Goal: Entertainment & Leisure: Browse casually

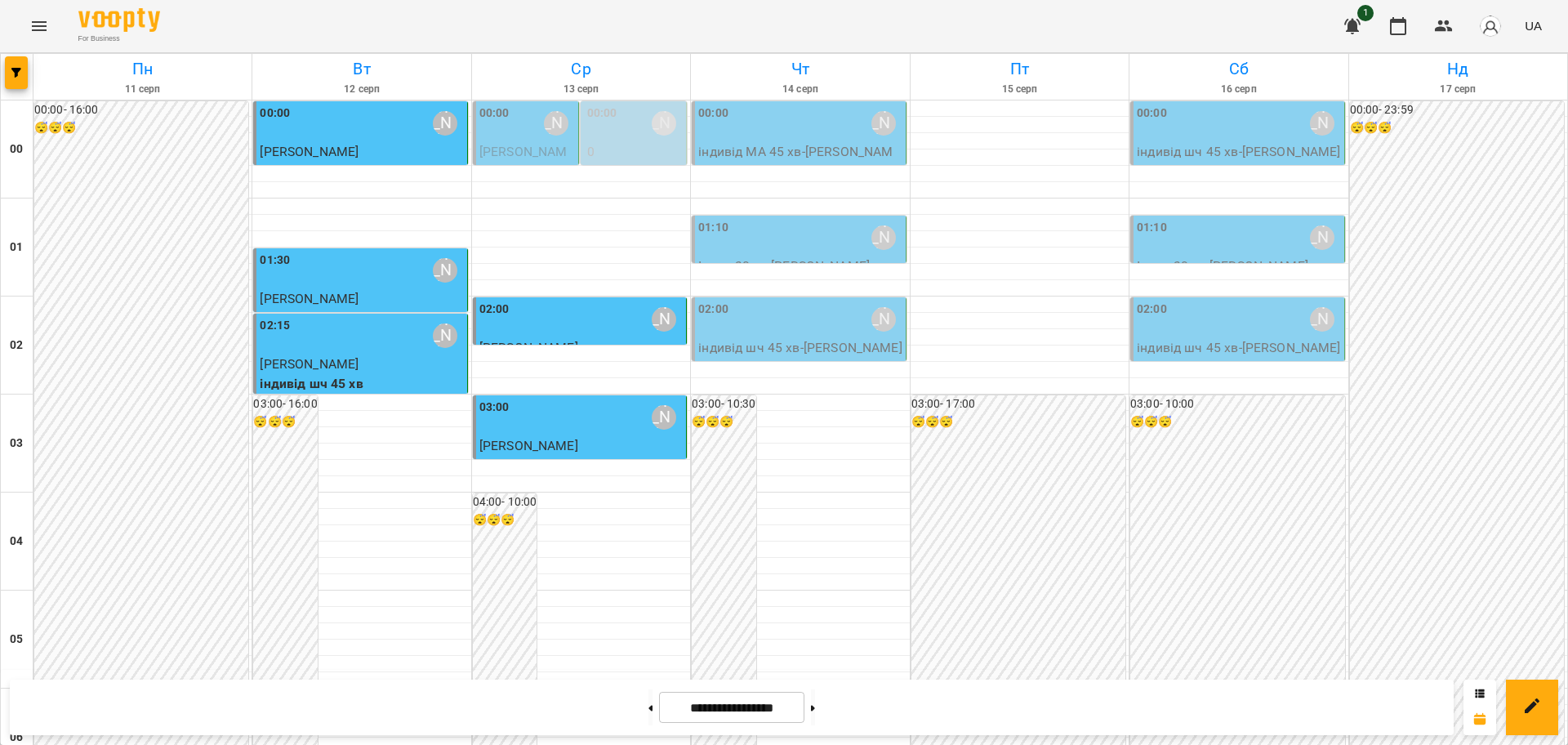
scroll to position [1634, 0]
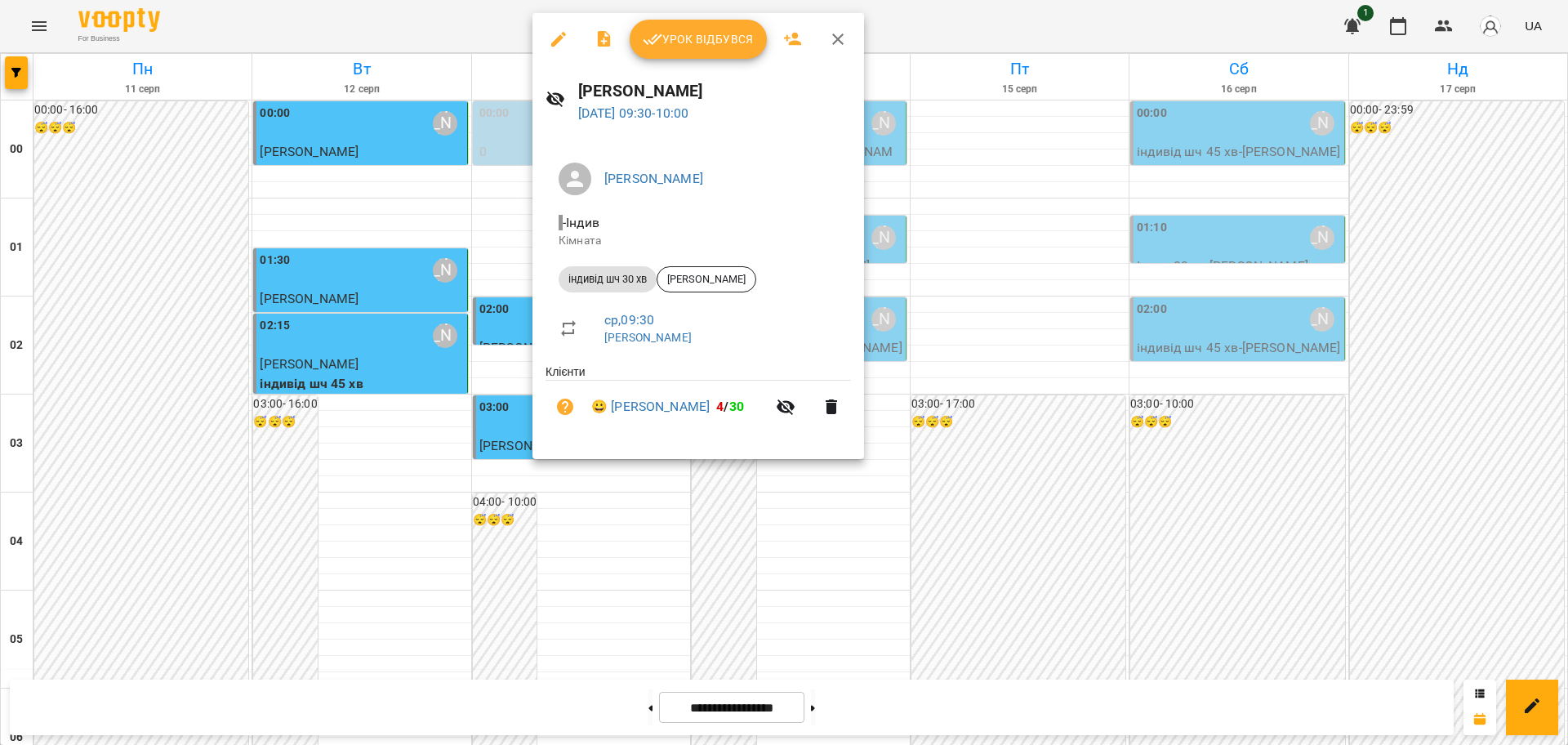
drag, startPoint x: 555, startPoint y: 32, endPoint x: 651, endPoint y: 31, distance: 96.0
click at [558, 32] on icon "button" at bounding box center [559, 40] width 20 height 20
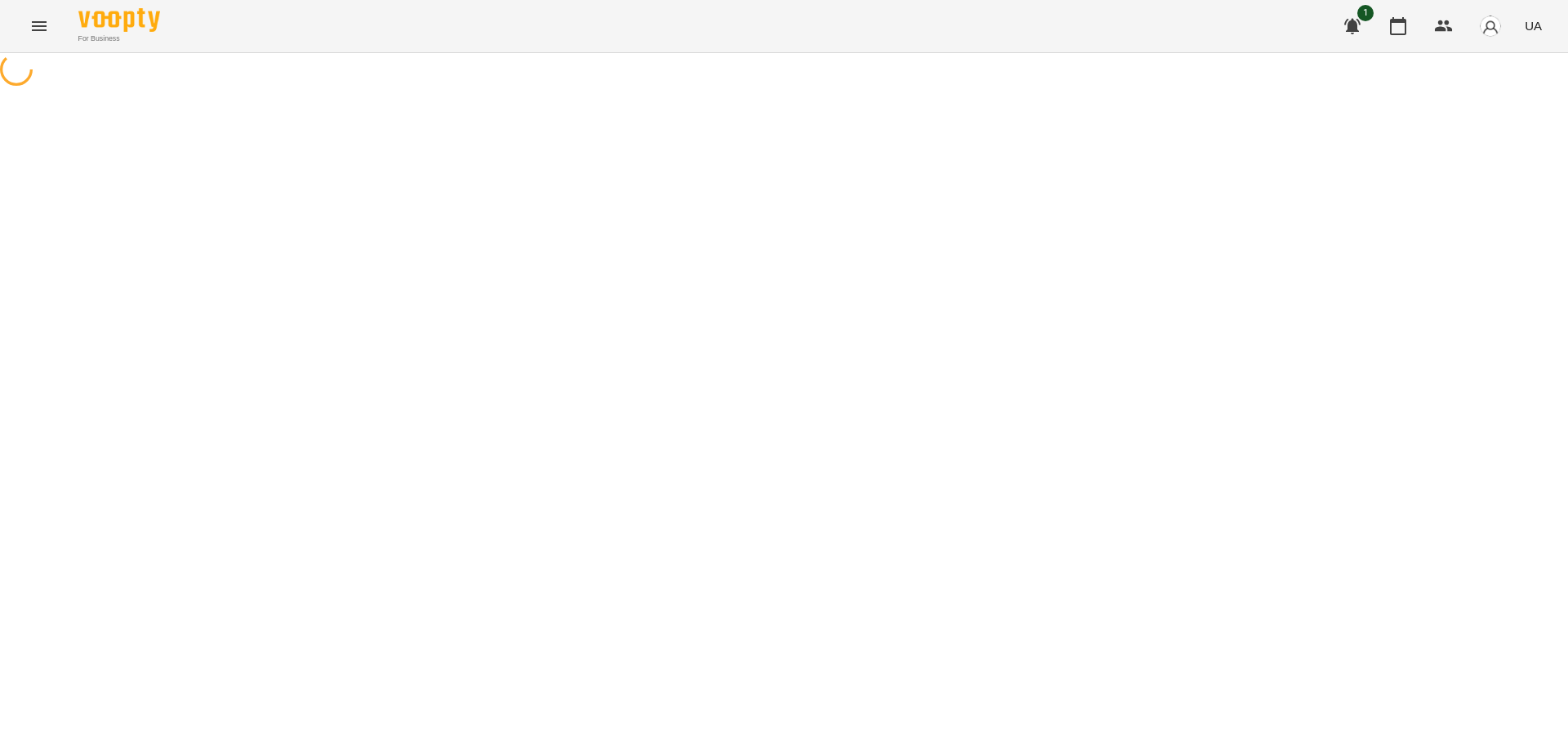
select select "**********"
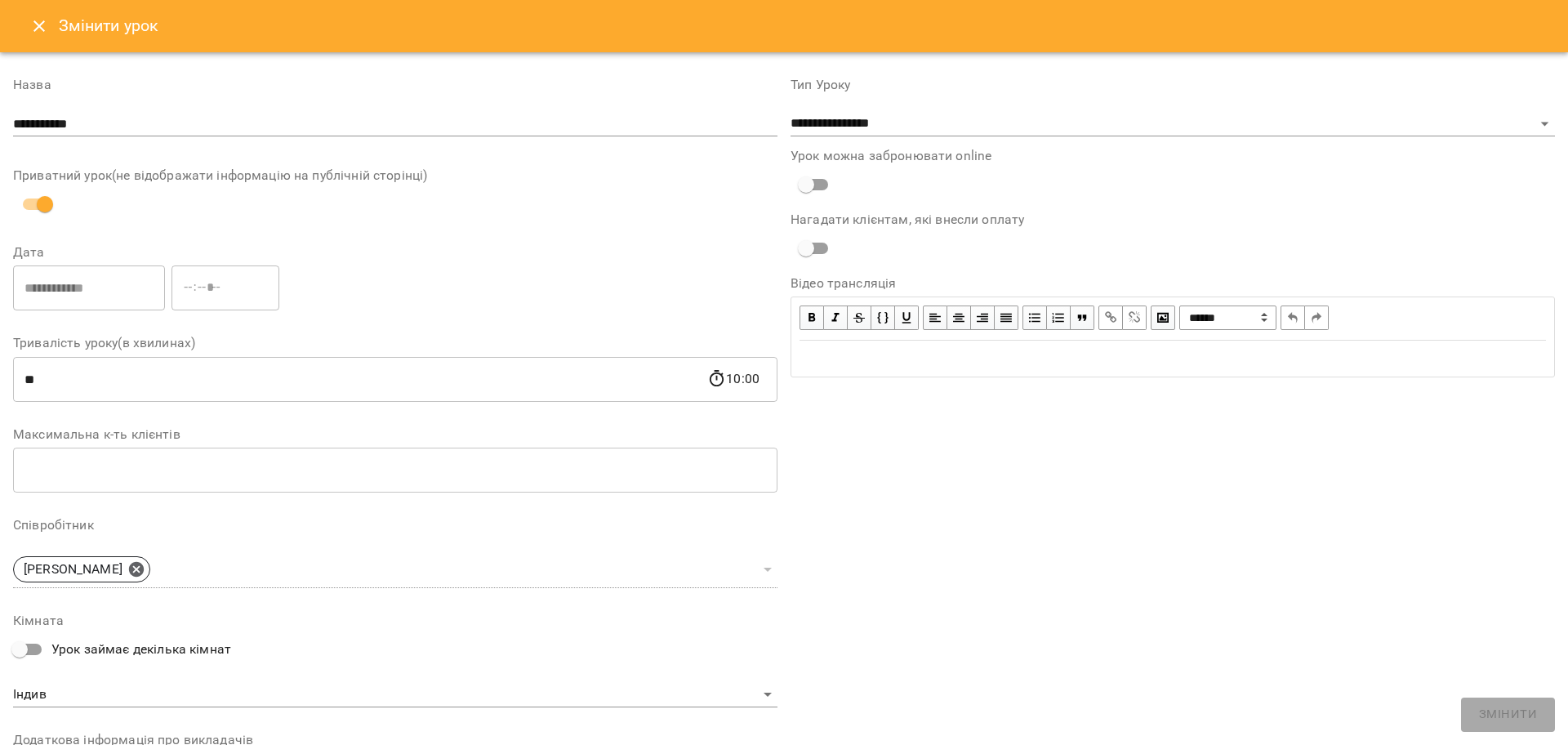
click at [37, 27] on icon "Close" at bounding box center [40, 26] width 12 height 12
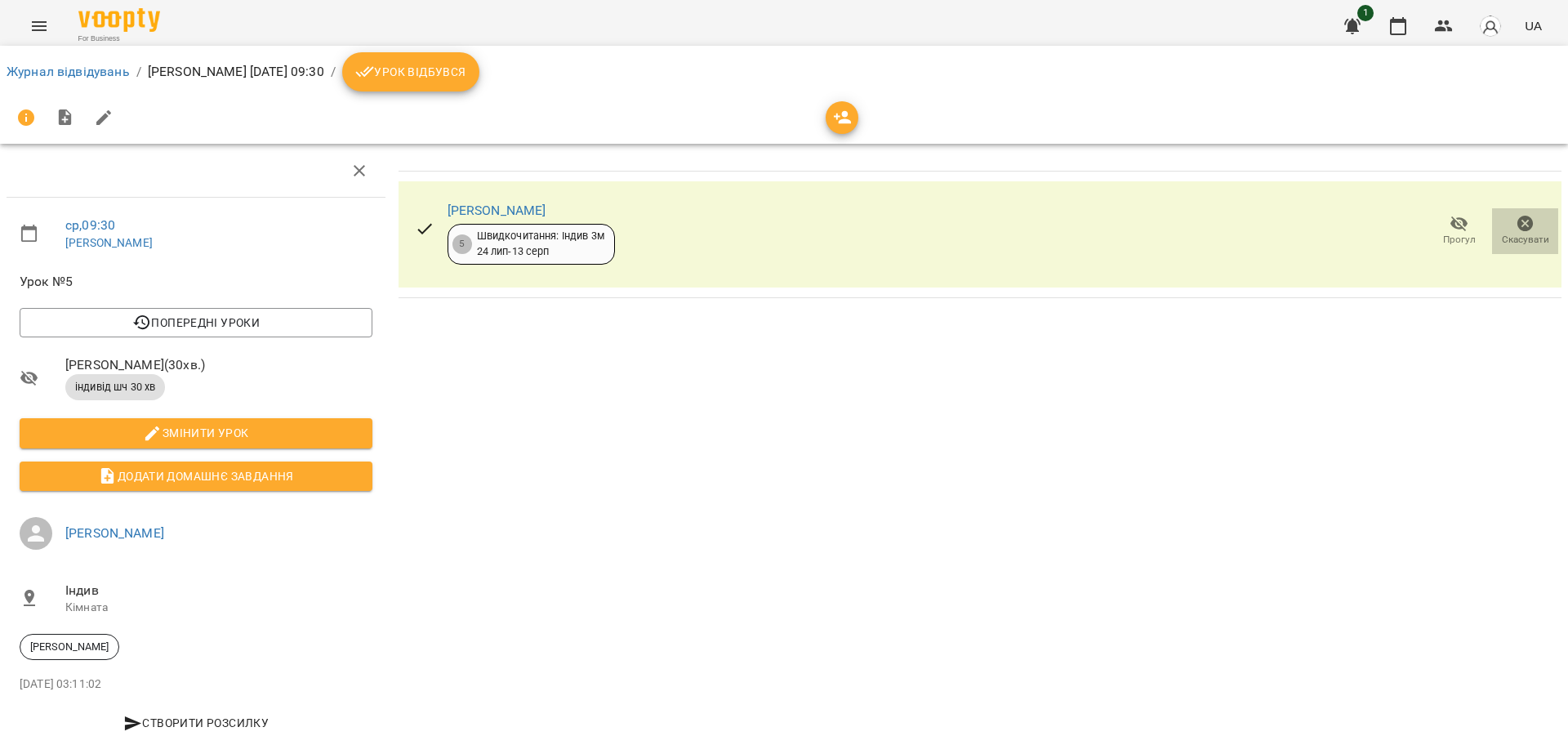
click at [1520, 233] on span "Скасувати" at bounding box center [1525, 240] width 47 height 14
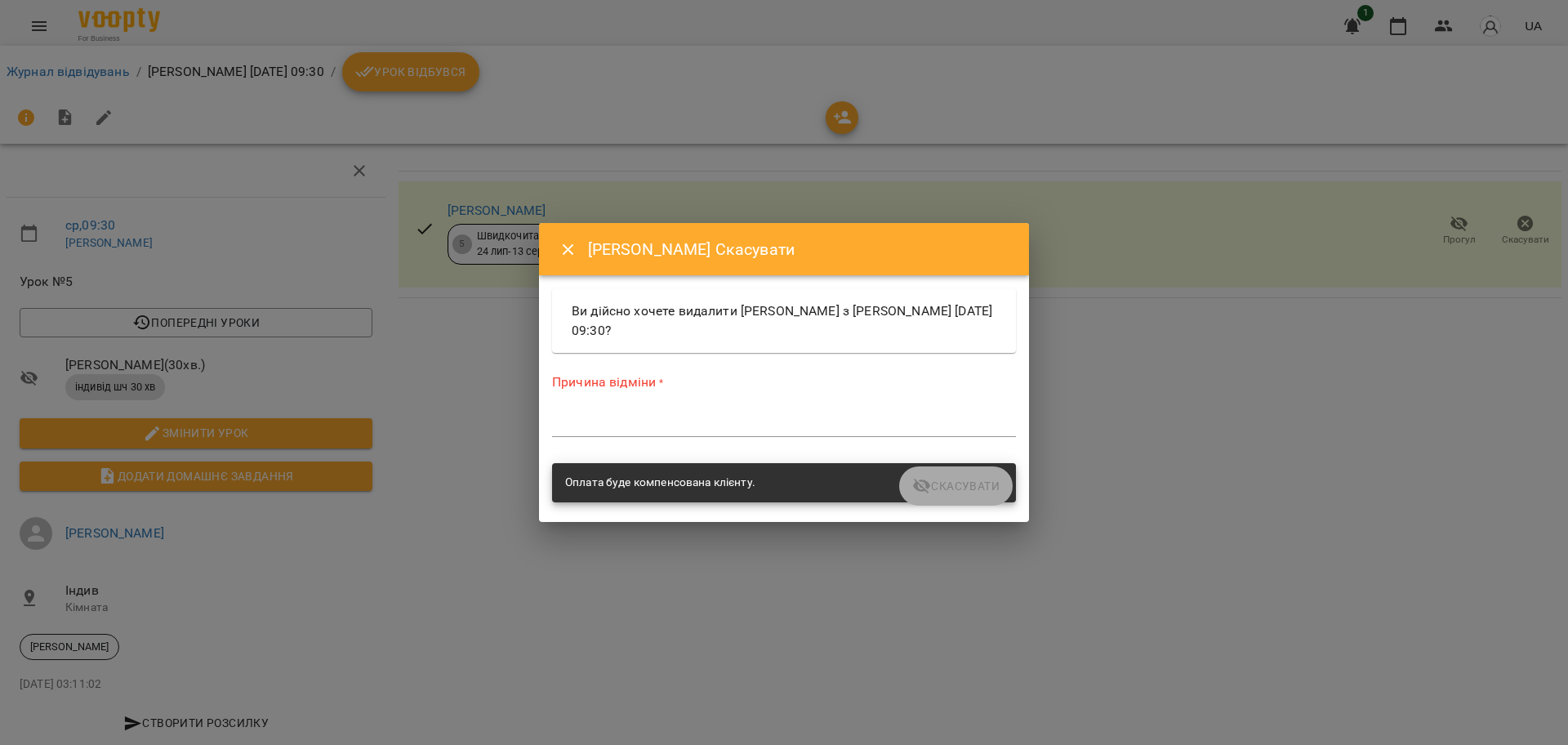
click at [808, 420] on textarea at bounding box center [784, 423] width 464 height 16
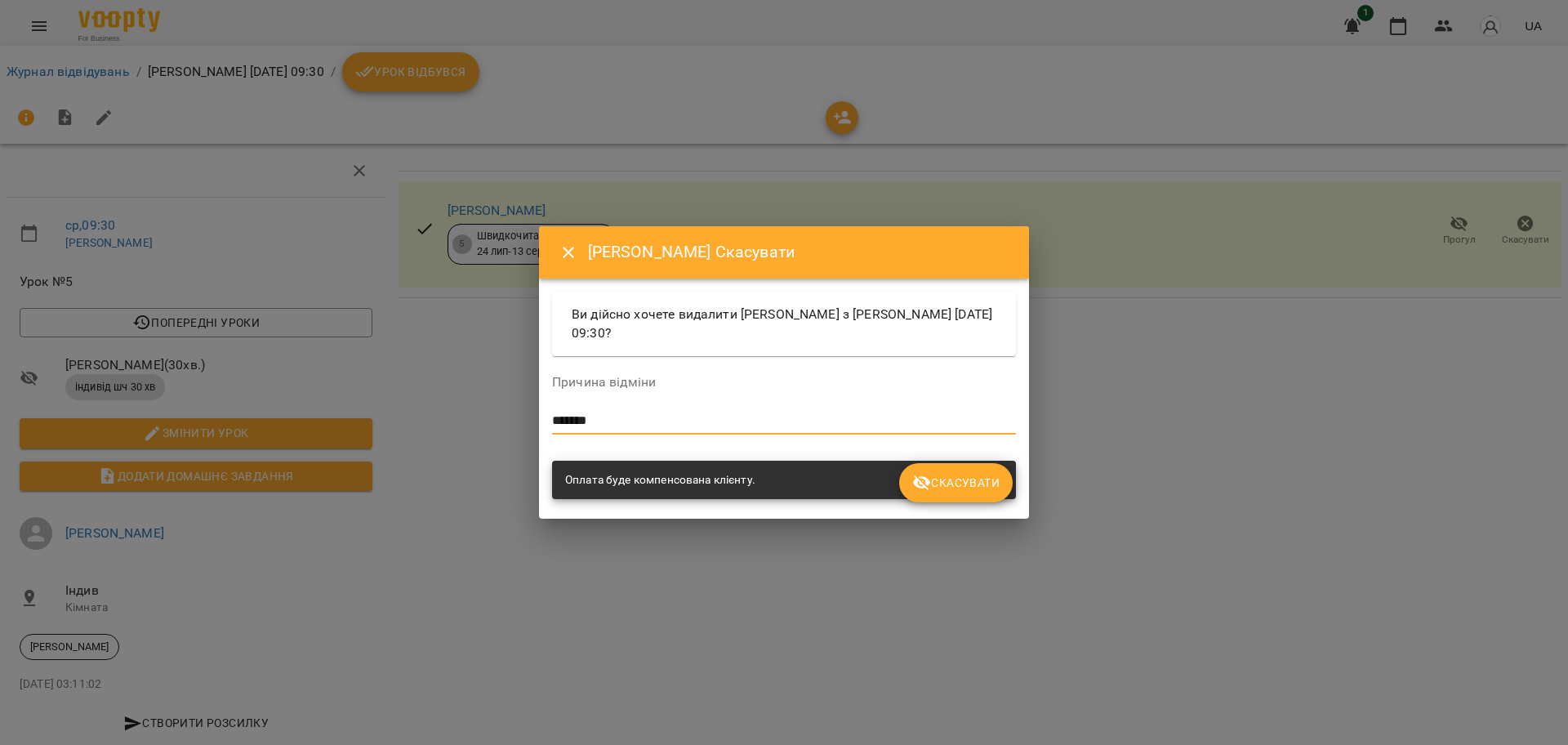
type textarea "*******"
click at [1001, 489] on button "Скасувати" at bounding box center [956, 482] width 113 height 39
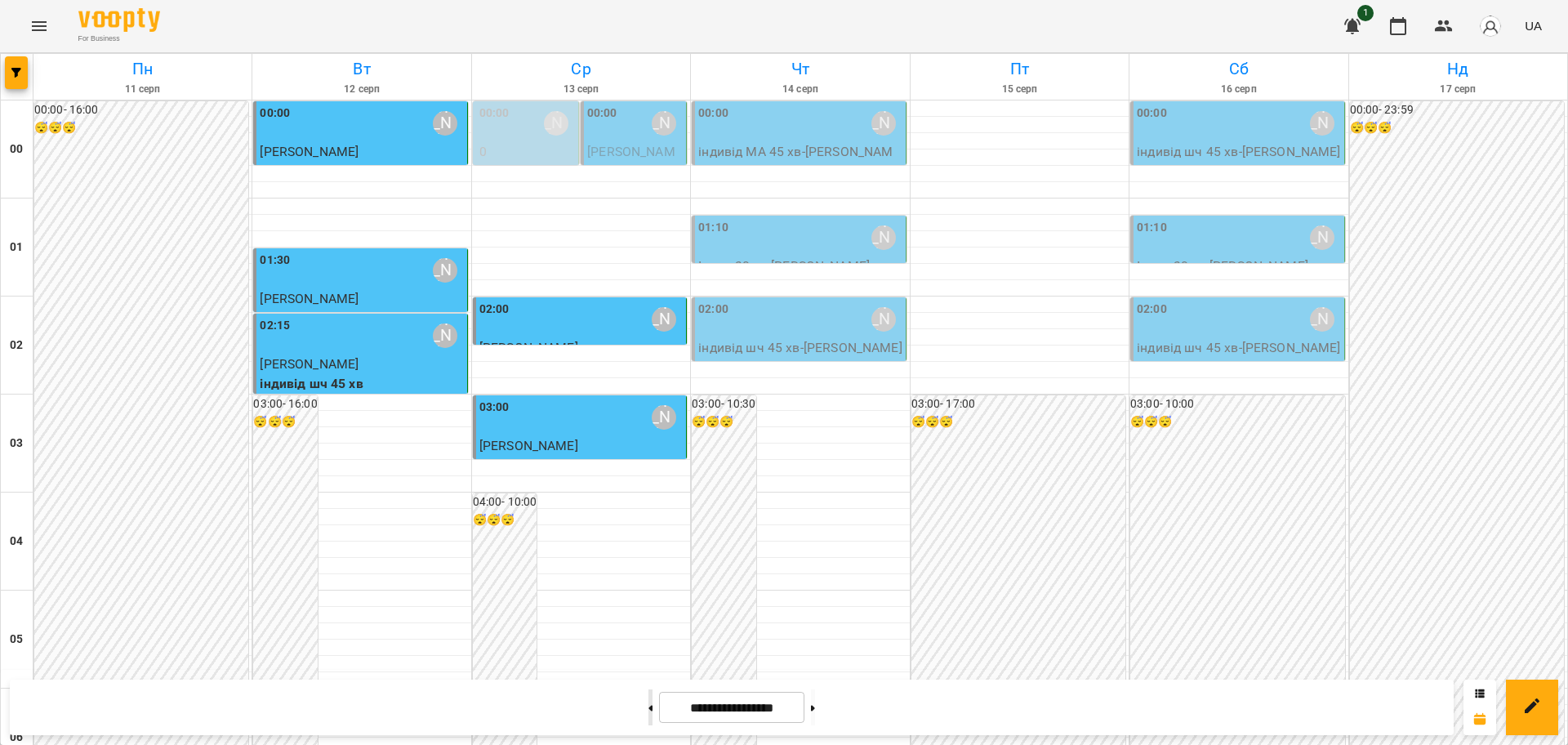
click at [649, 705] on icon at bounding box center [651, 709] width 4 height 7
type input "**********"
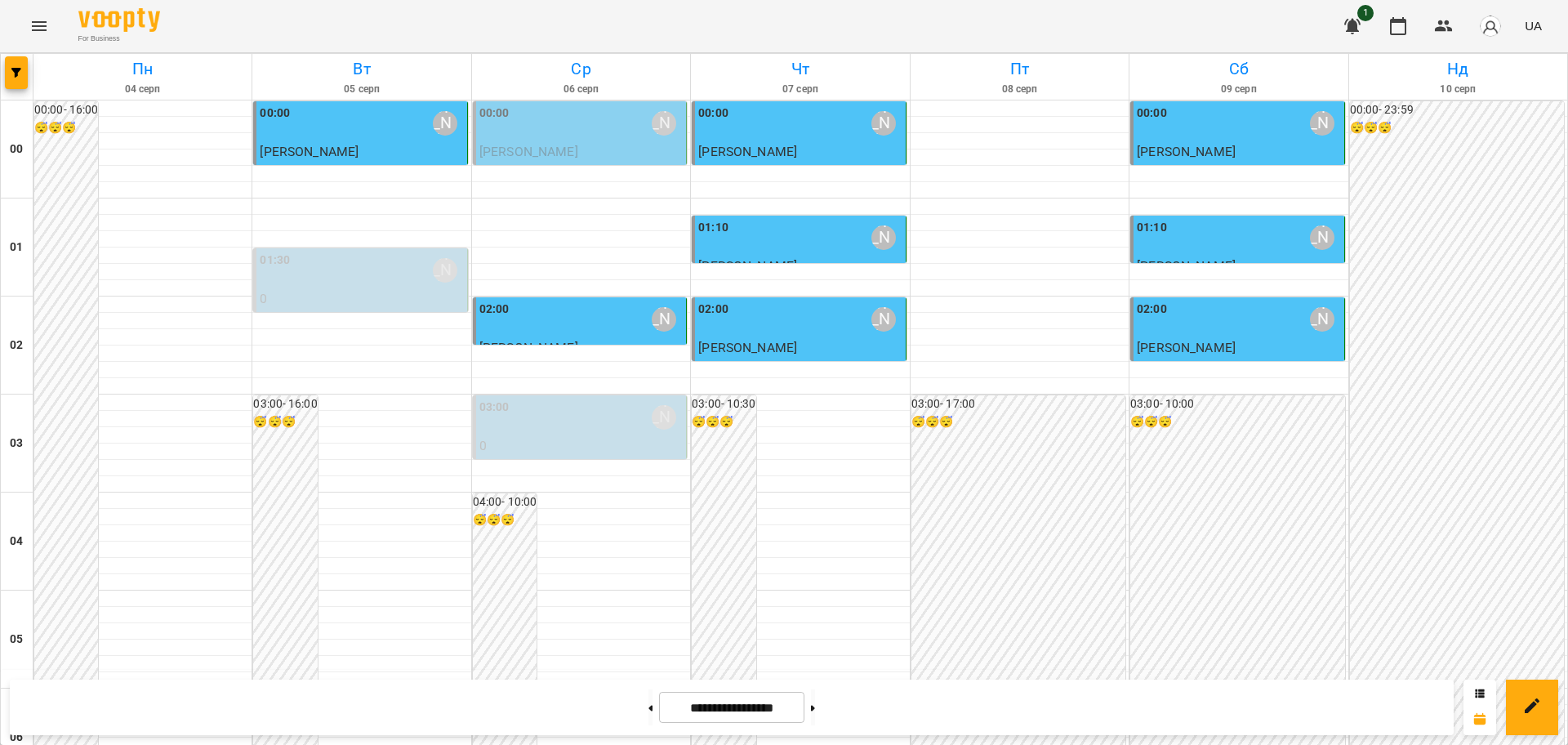
scroll to position [1782, 0]
click at [815, 705] on icon at bounding box center [813, 709] width 4 height 7
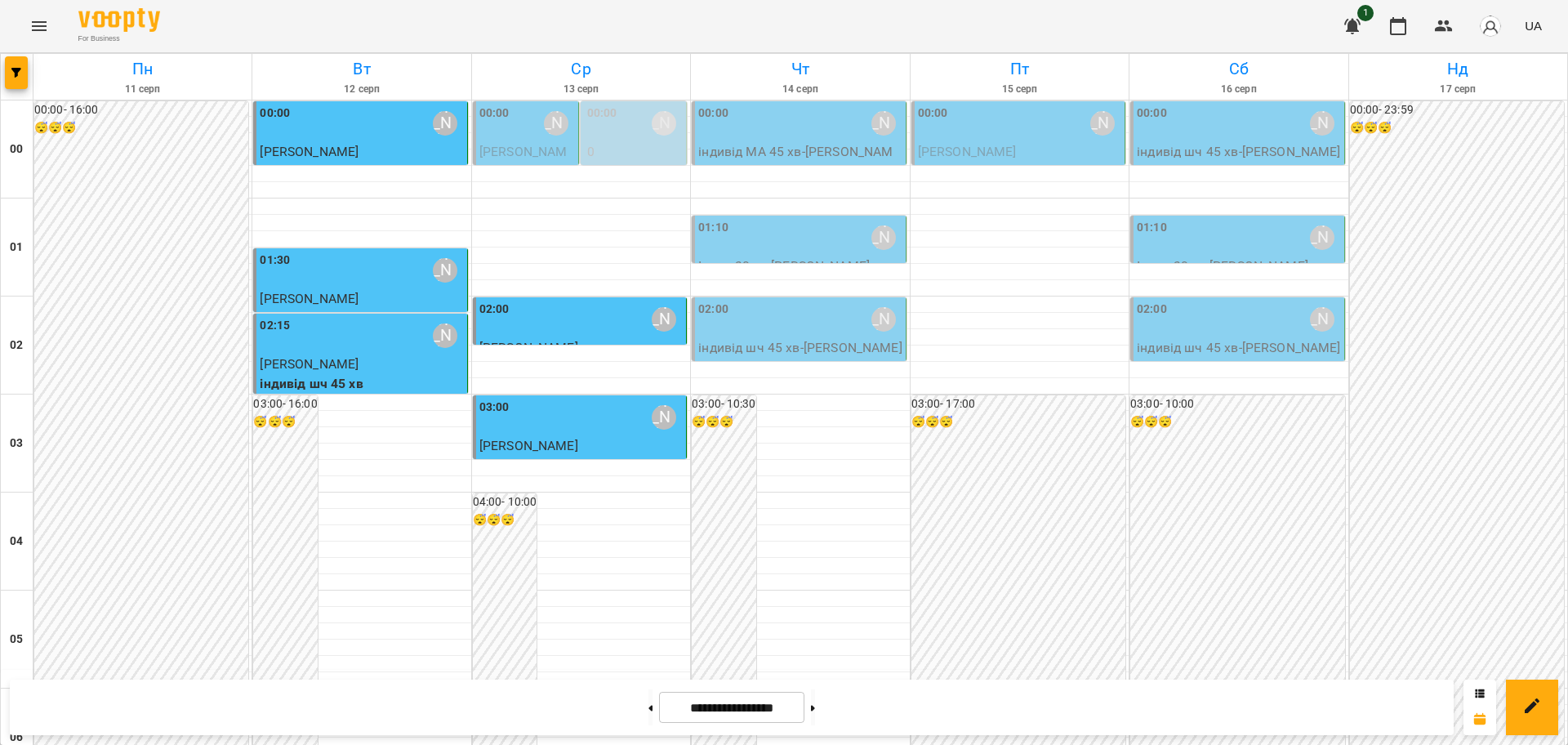
scroll to position [1736, 0]
click at [649, 700] on button at bounding box center [651, 707] width 4 height 36
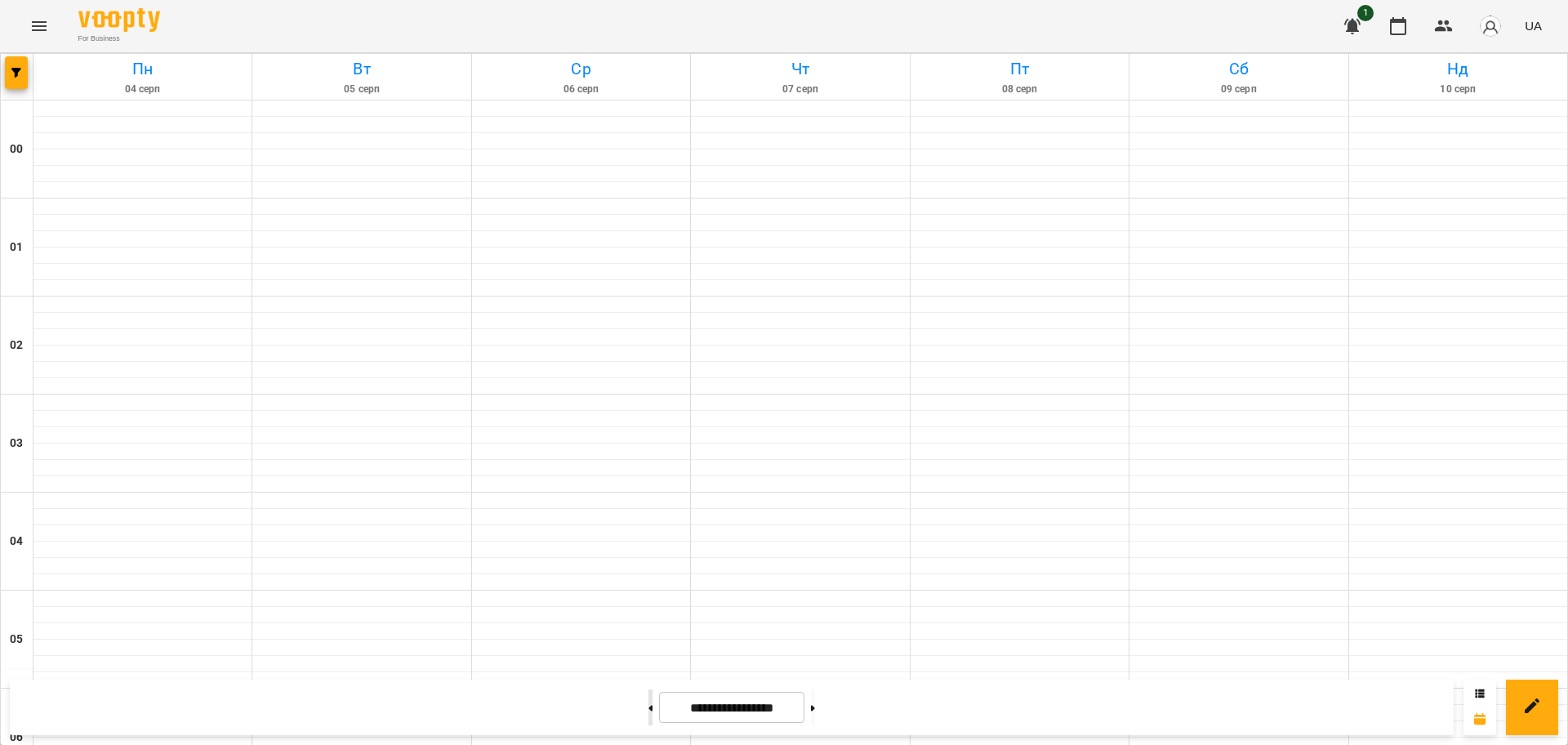
type input "**********"
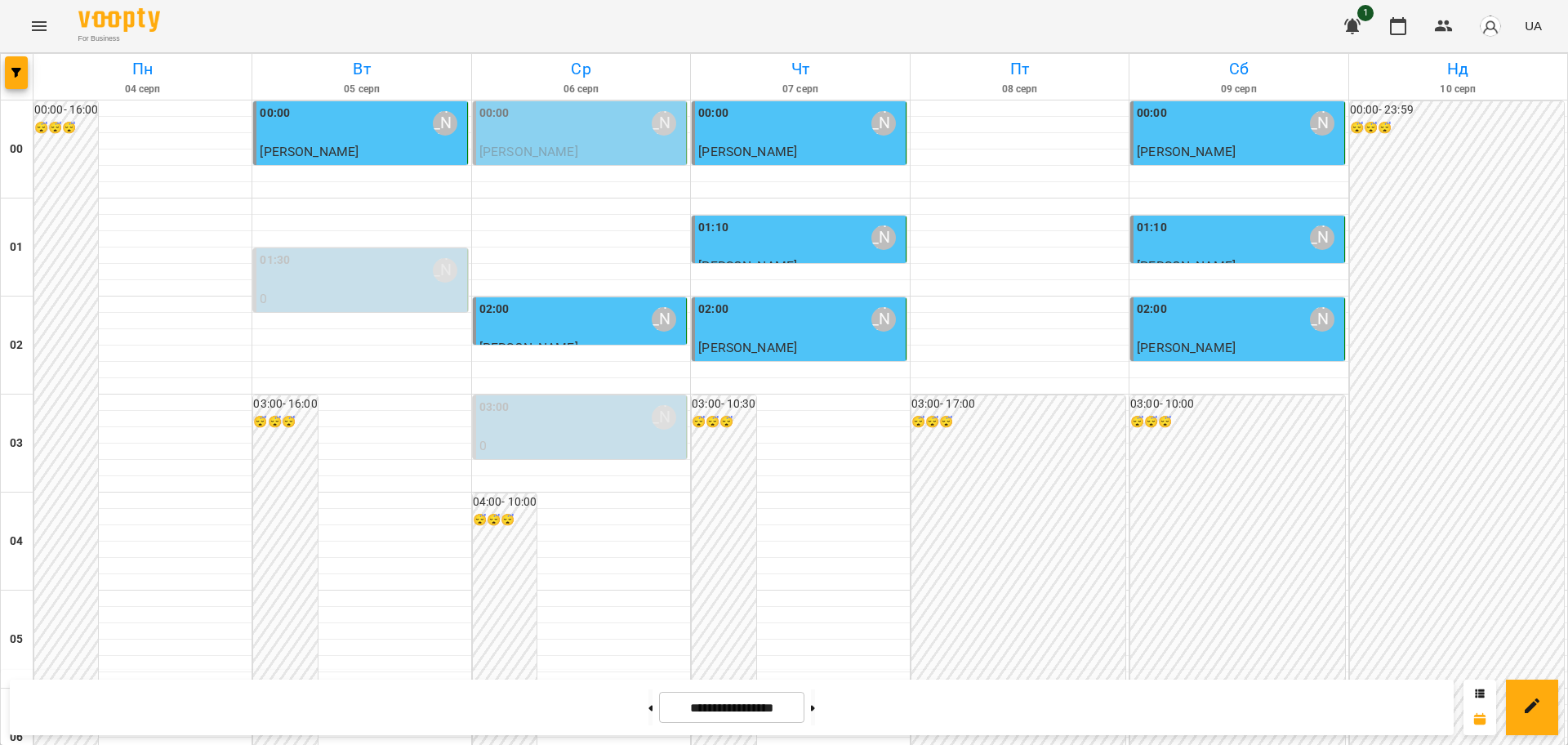
scroll to position [1782, 0]
click at [649, 714] on button at bounding box center [651, 707] width 4 height 36
type input "**********"
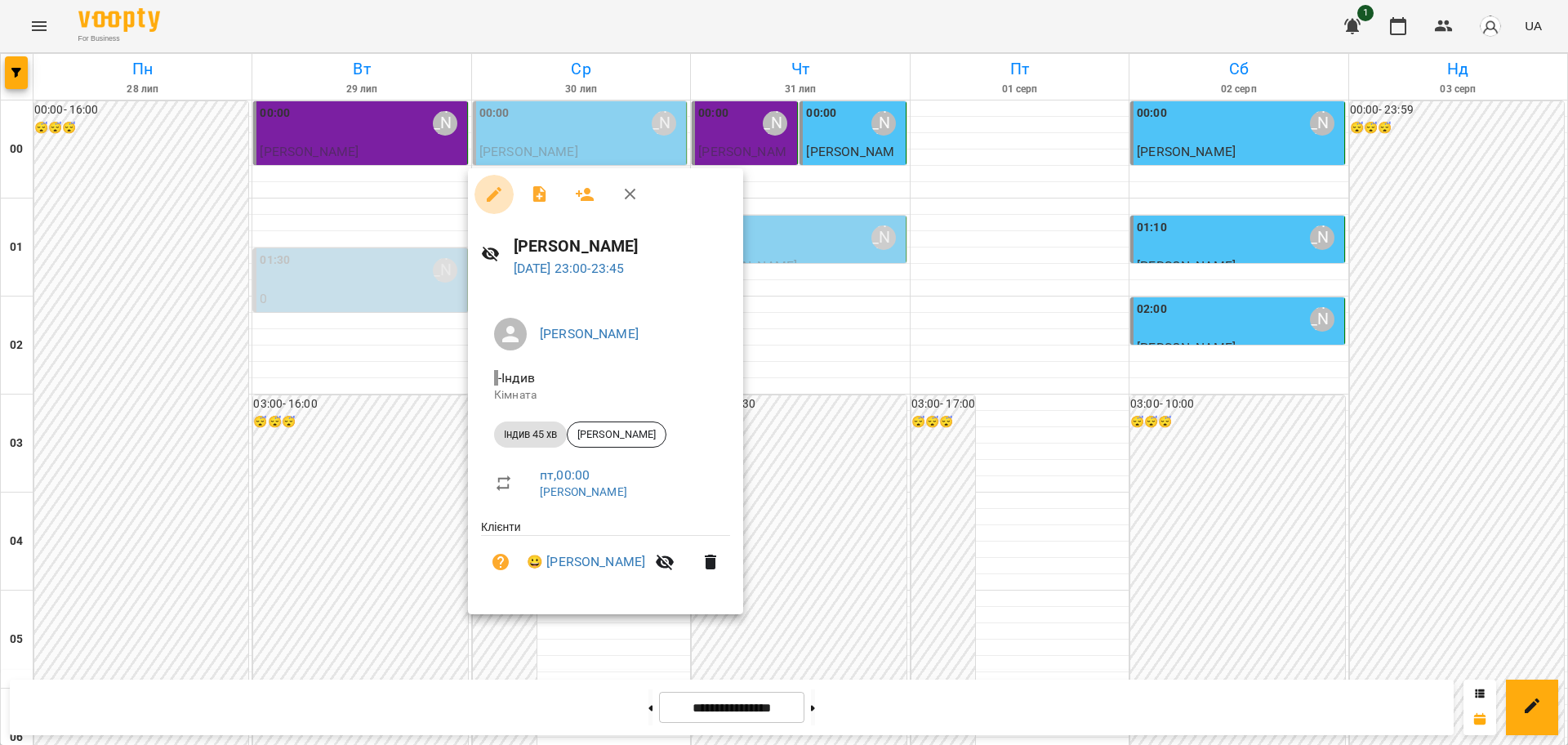
click at [494, 188] on icon "button" at bounding box center [494, 194] width 20 height 20
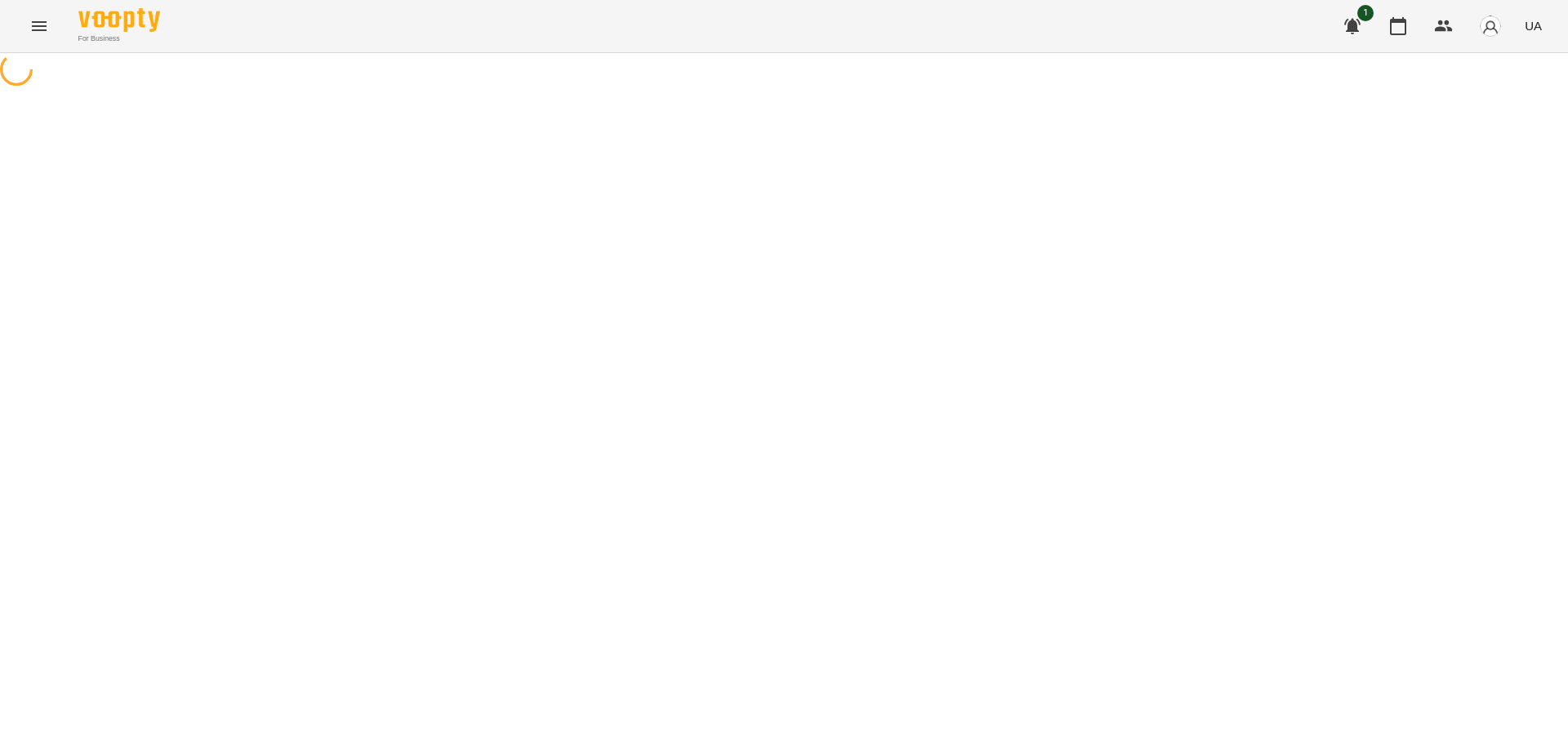
select select "**********"
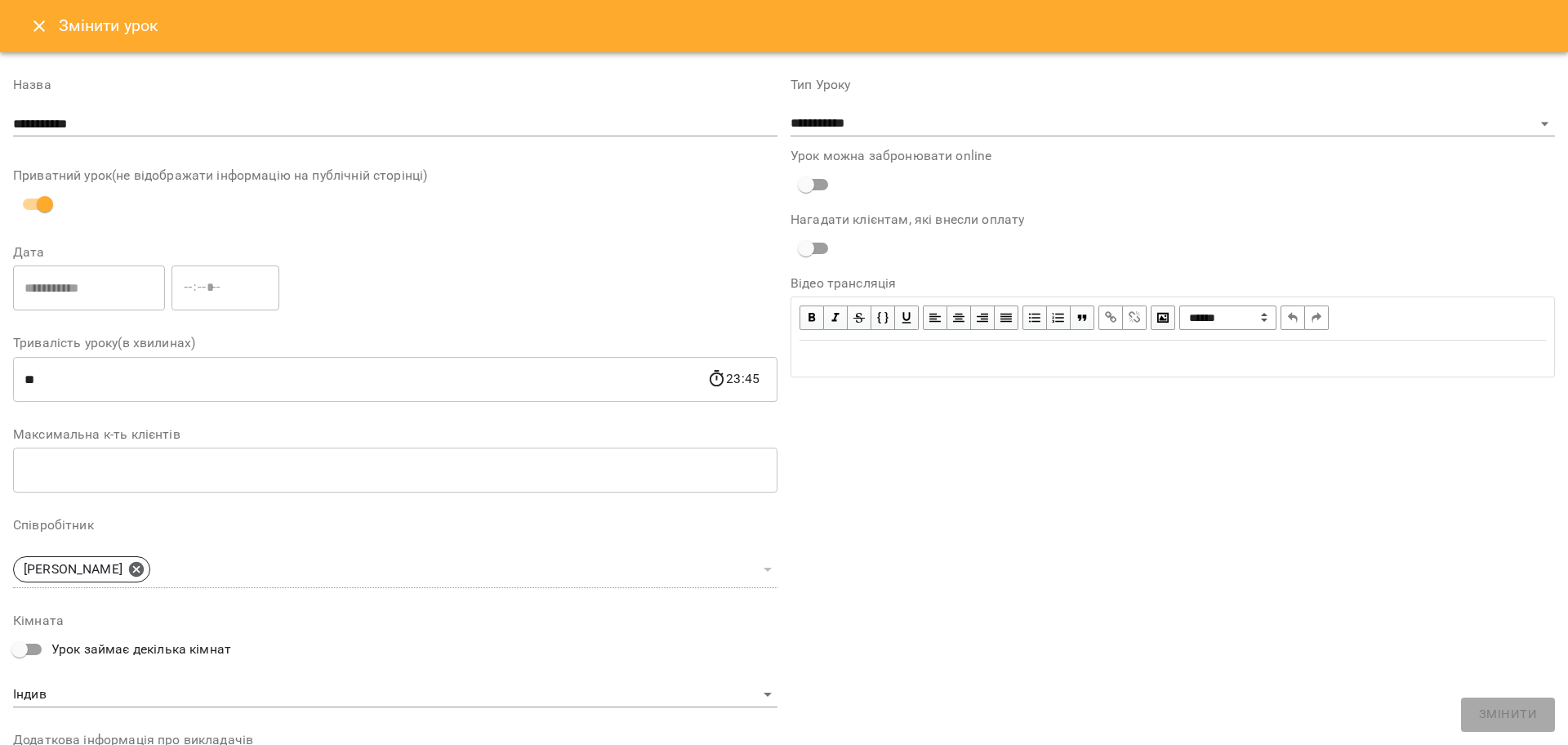
click at [43, 31] on icon "Close" at bounding box center [40, 26] width 12 height 12
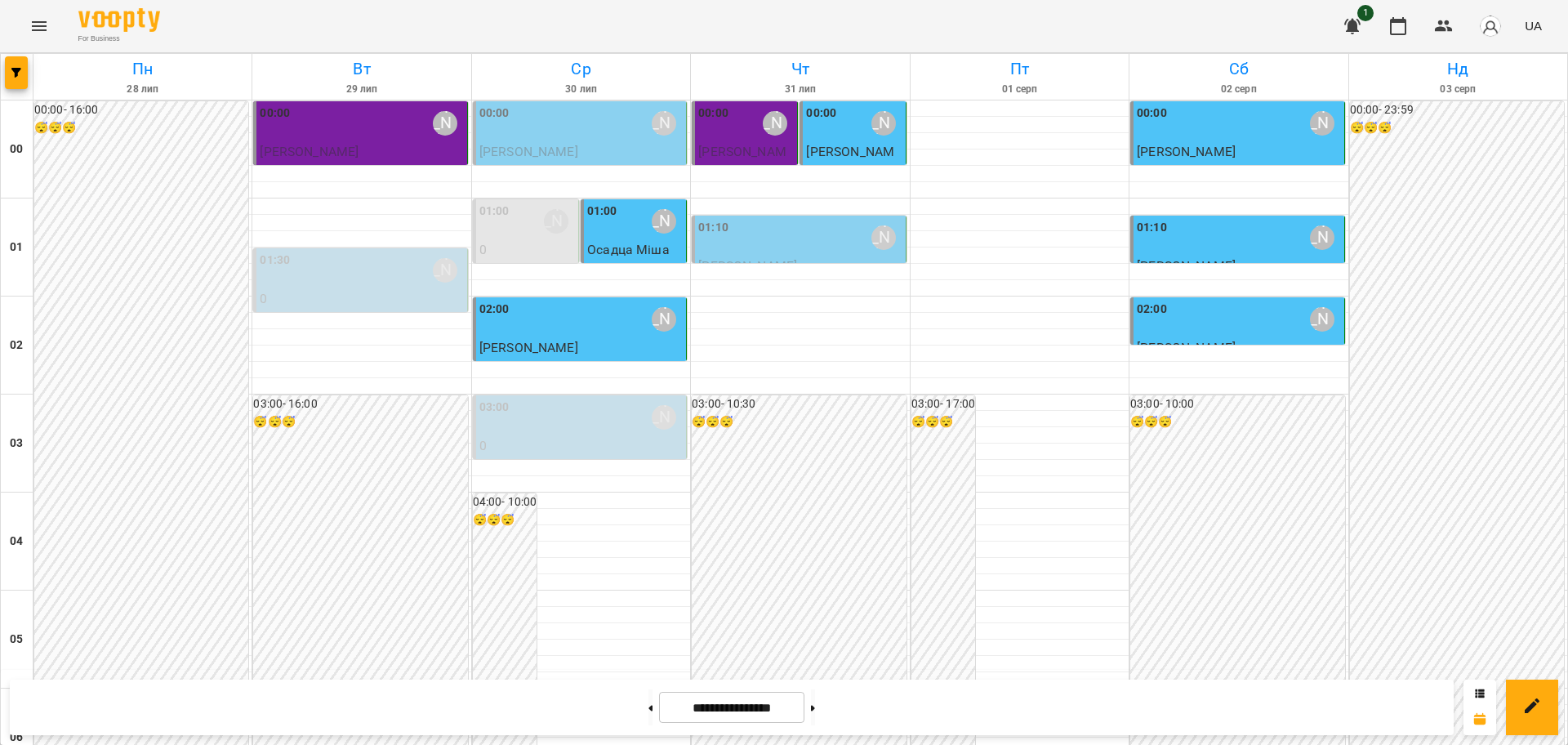
scroll to position [1782, 0]
click at [815, 711] on button at bounding box center [813, 707] width 4 height 36
type input "**********"
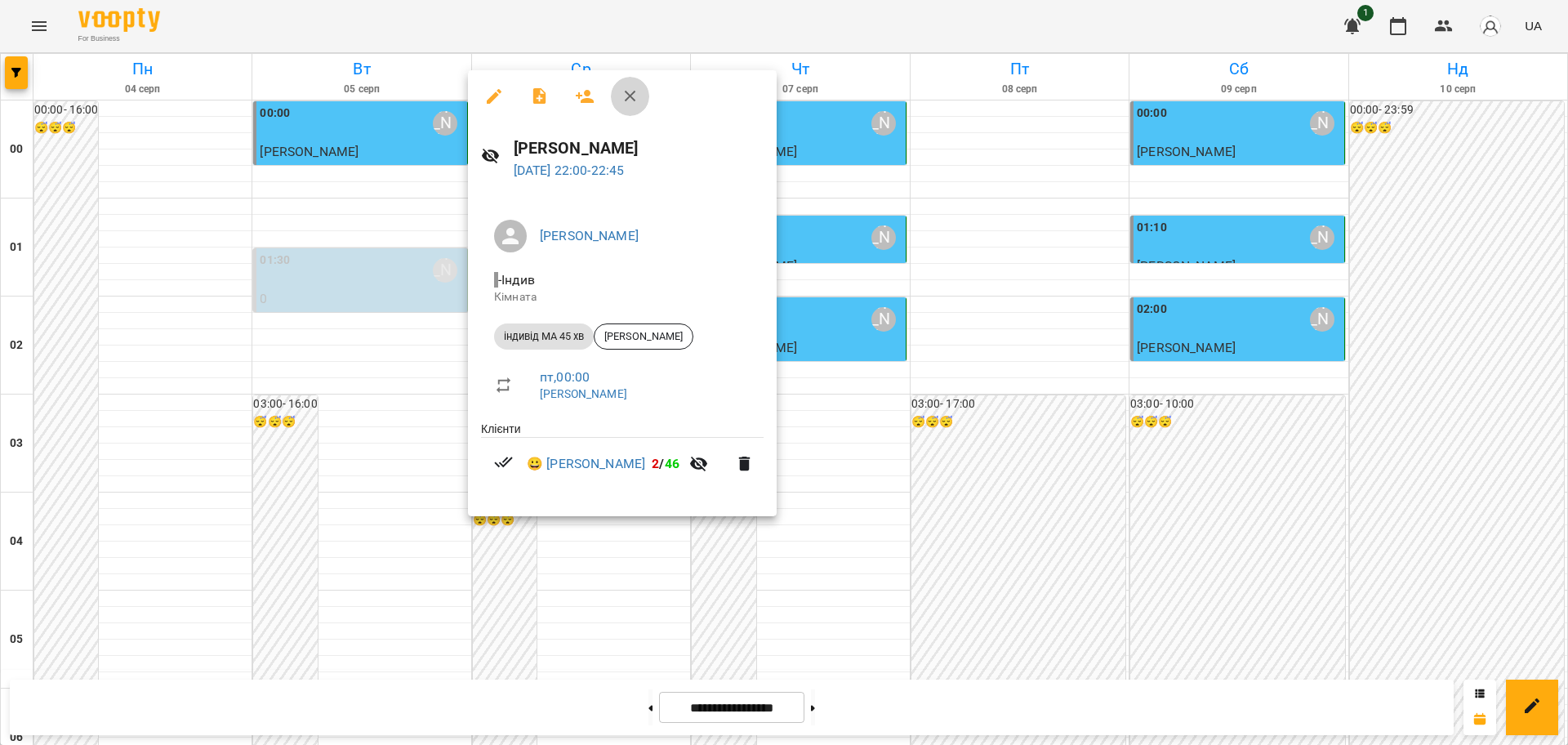
click at [631, 97] on icon "button" at bounding box center [631, 97] width 12 height 12
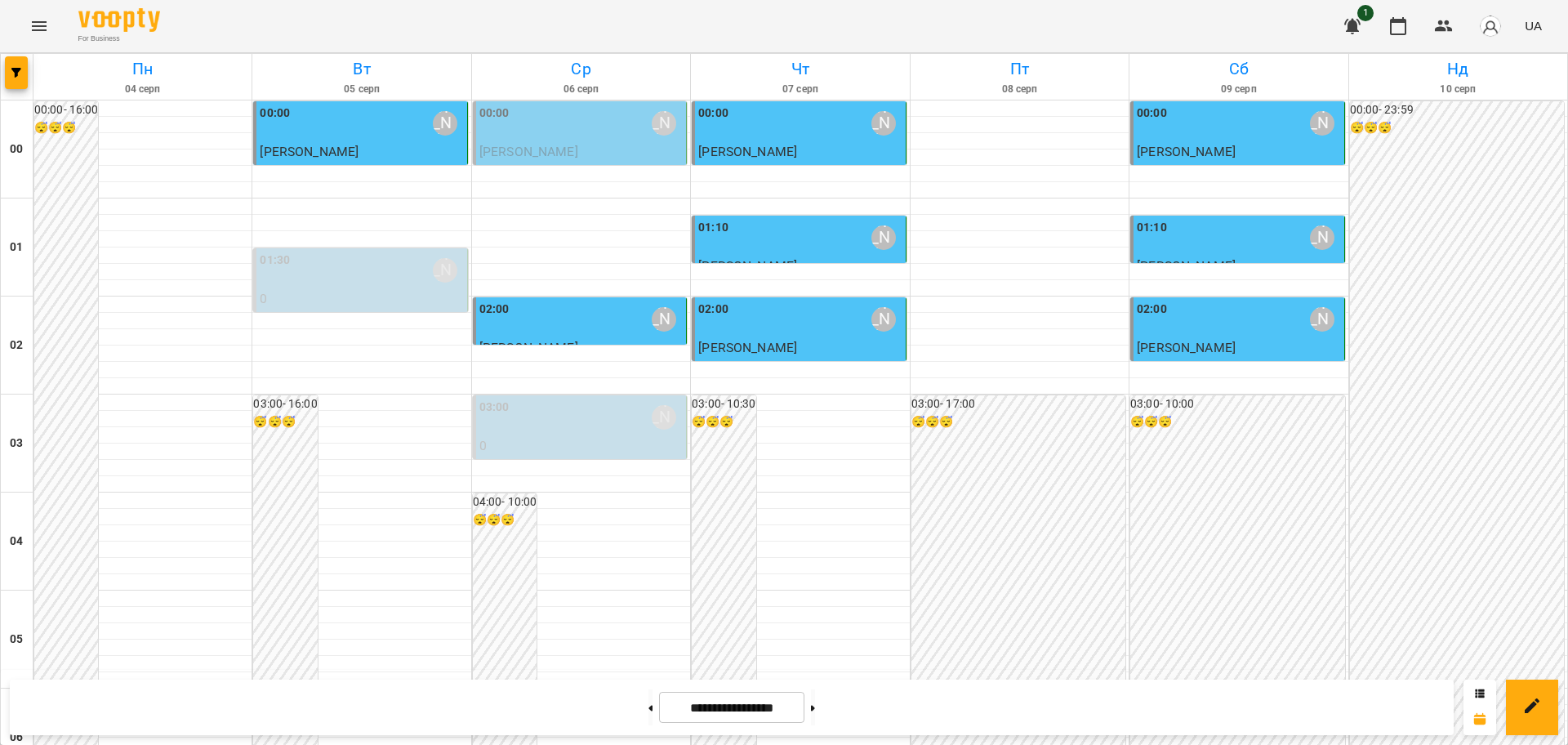
scroll to position [1782, 0]
click at [815, 710] on button at bounding box center [813, 707] width 4 height 36
type input "**********"
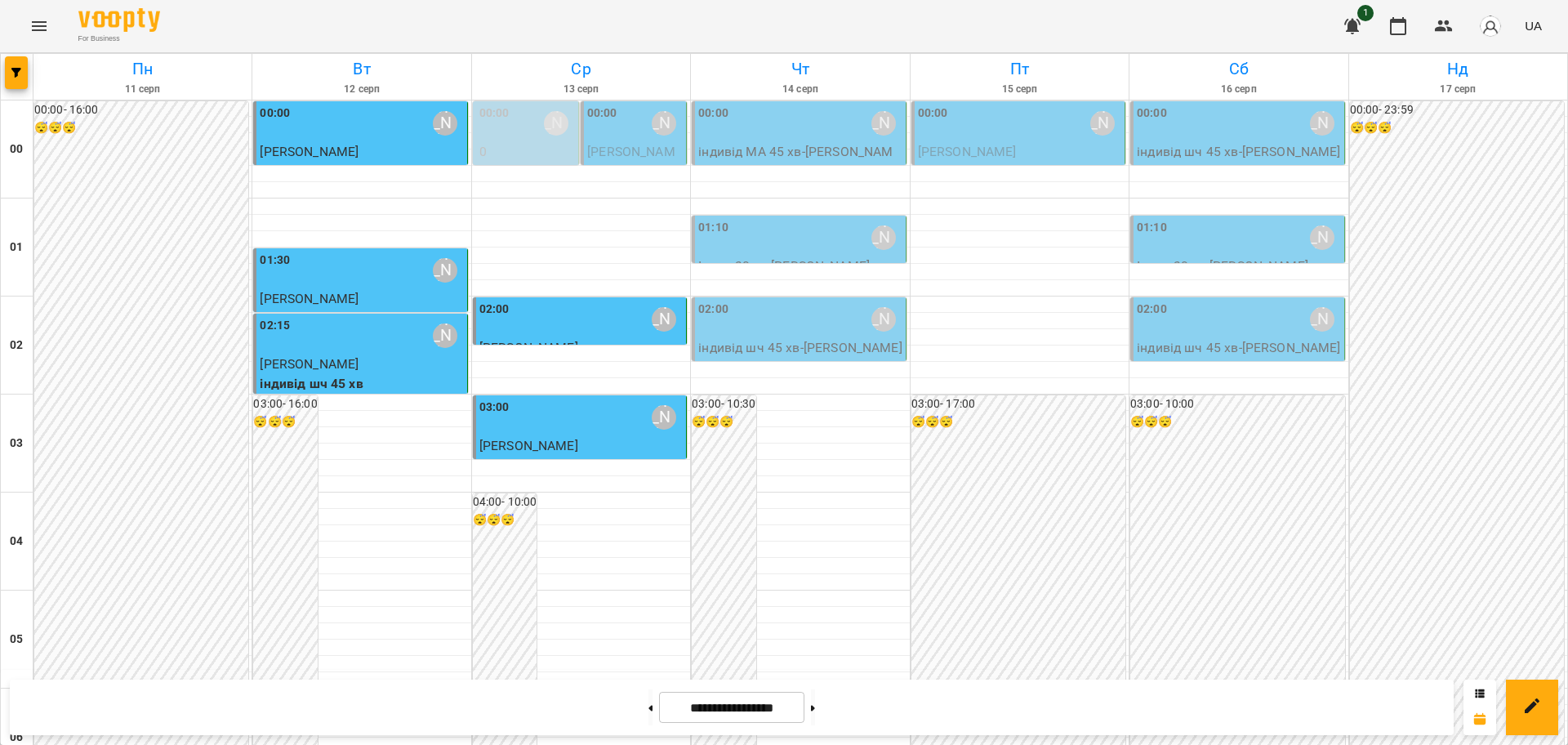
scroll to position [919, 0]
click at [38, 25] on icon "Menu" at bounding box center [40, 26] width 20 height 20
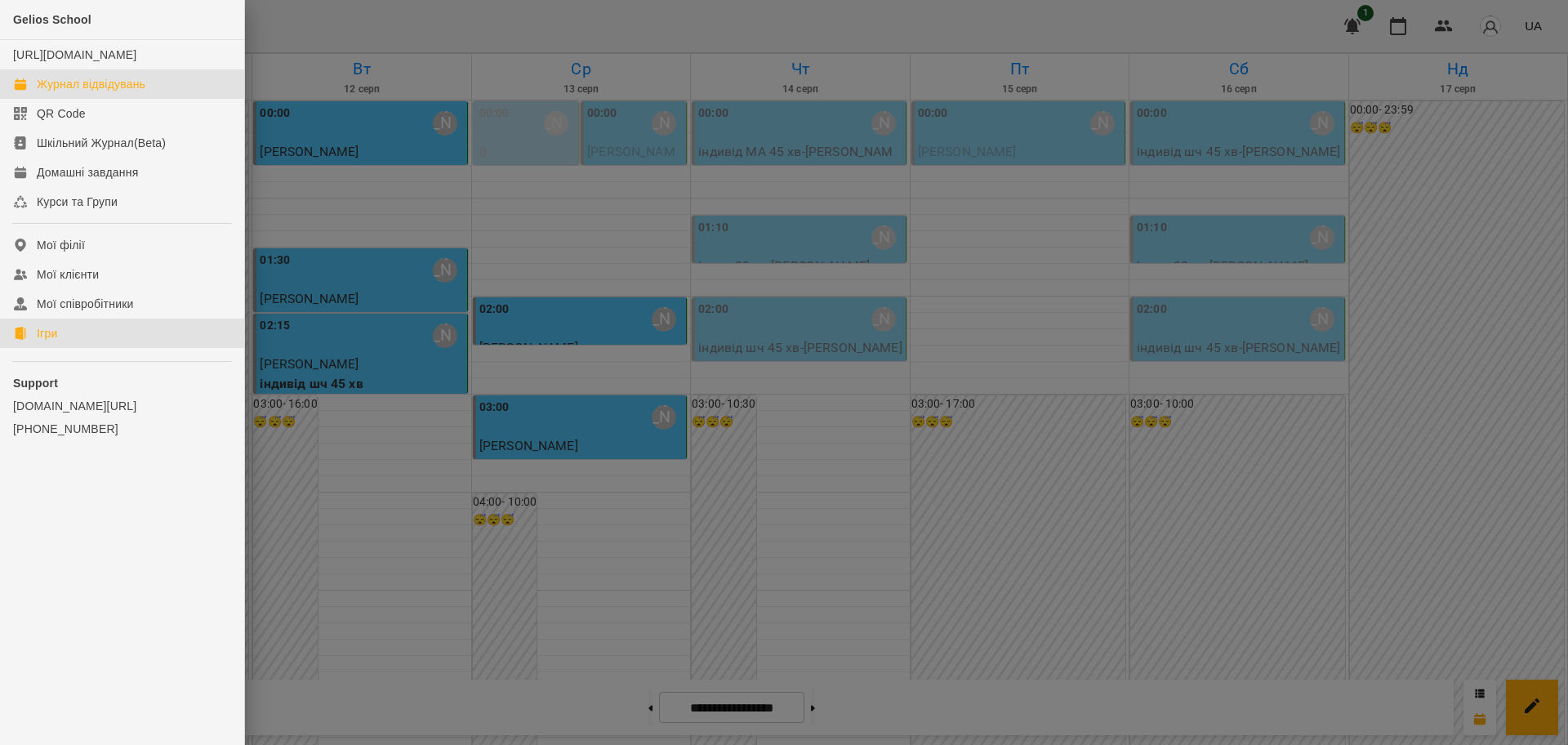
click at [50, 341] on div "Ігри" at bounding box center [46, 333] width 21 height 17
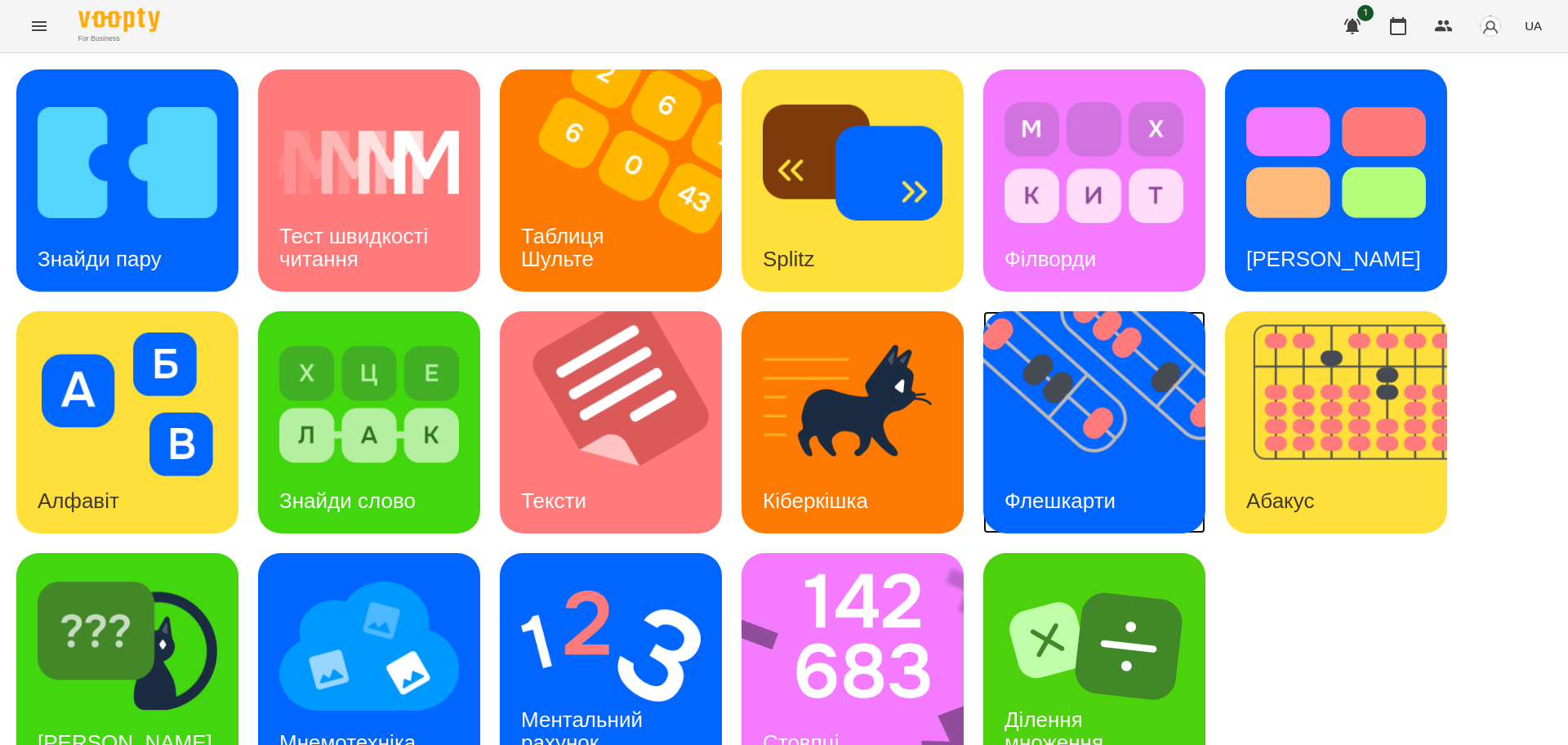
click at [1061, 418] on img at bounding box center [1105, 423] width 243 height 222
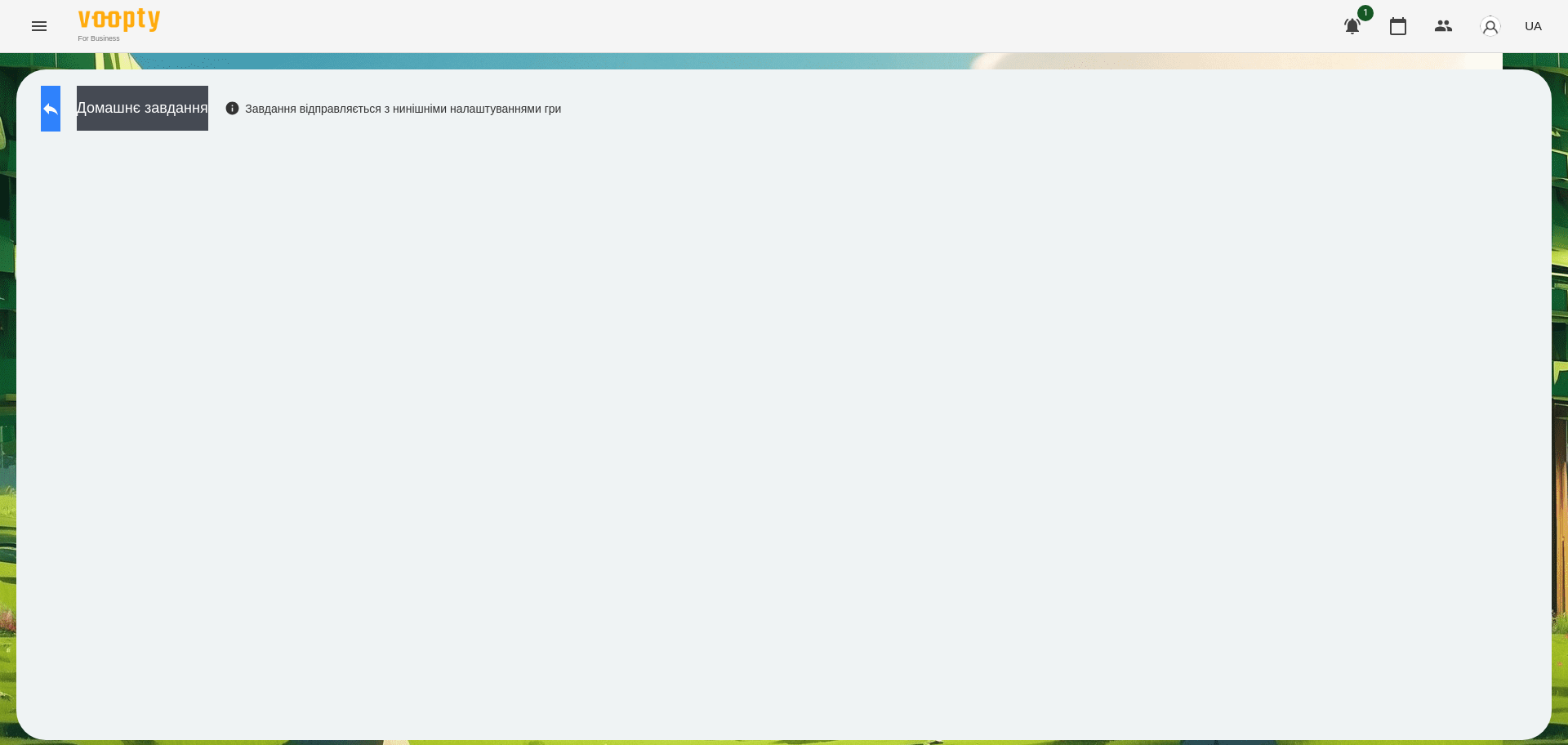
click at [60, 96] on button at bounding box center [50, 108] width 20 height 45
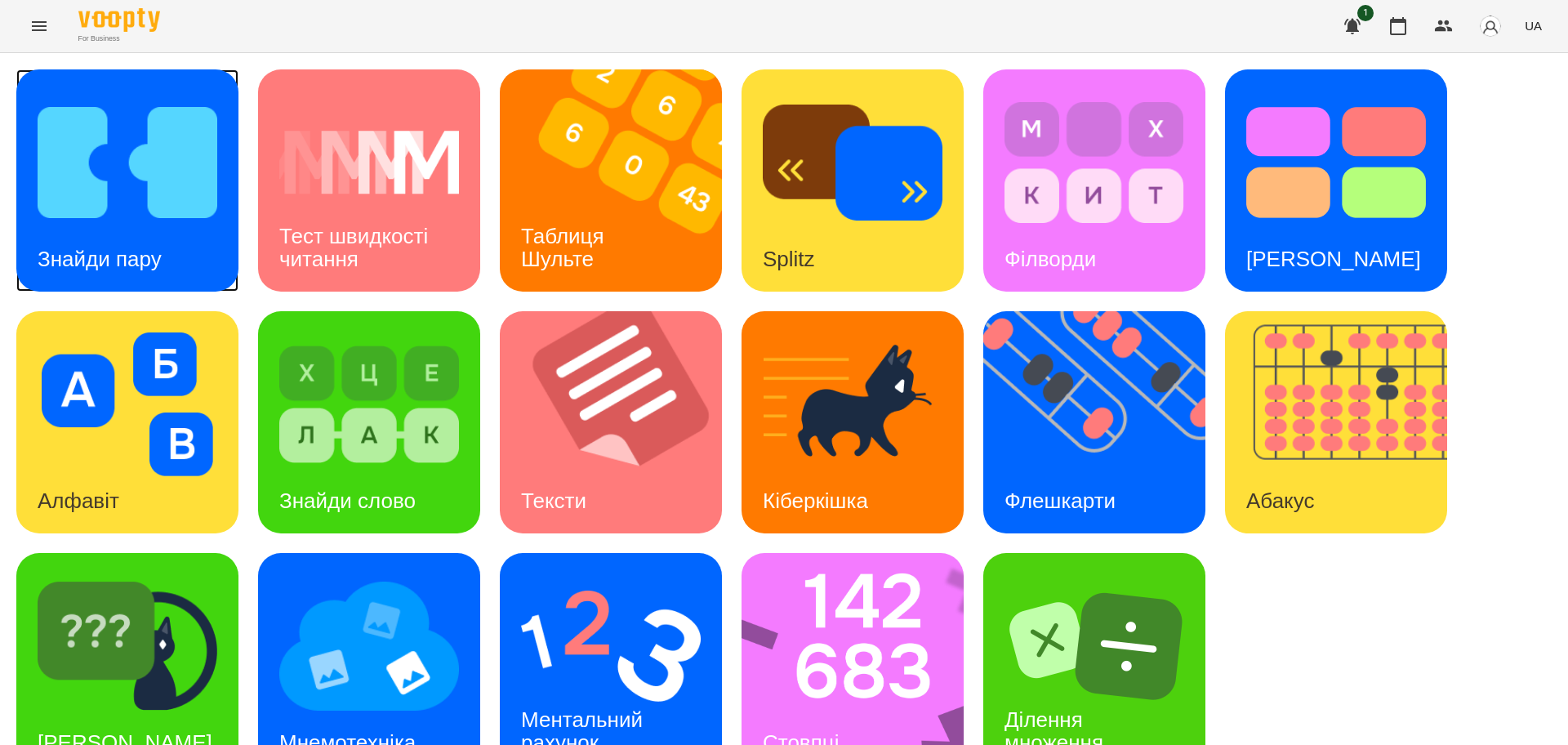
click at [140, 204] on img at bounding box center [126, 163] width 179 height 144
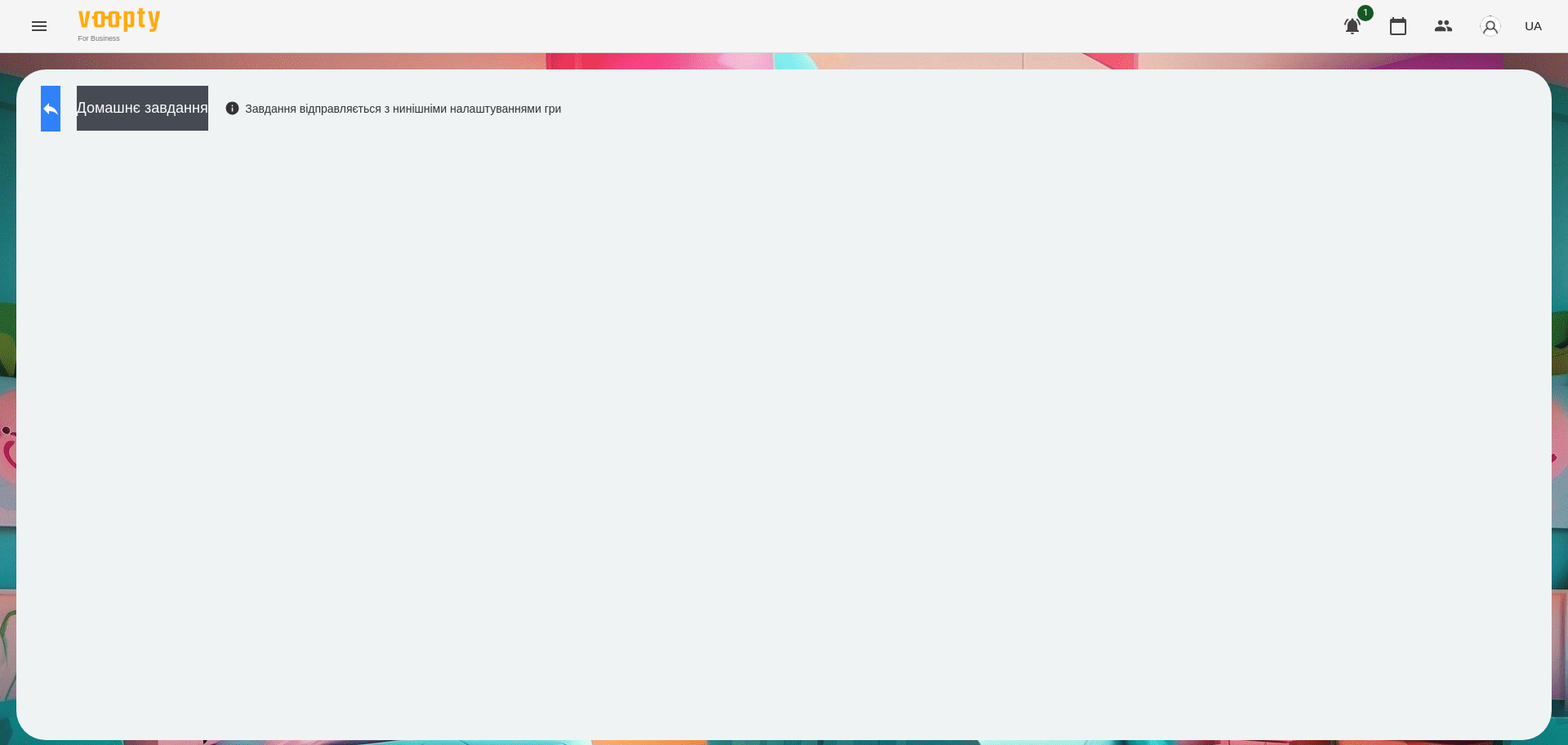
click at [50, 112] on button at bounding box center [50, 108] width 20 height 45
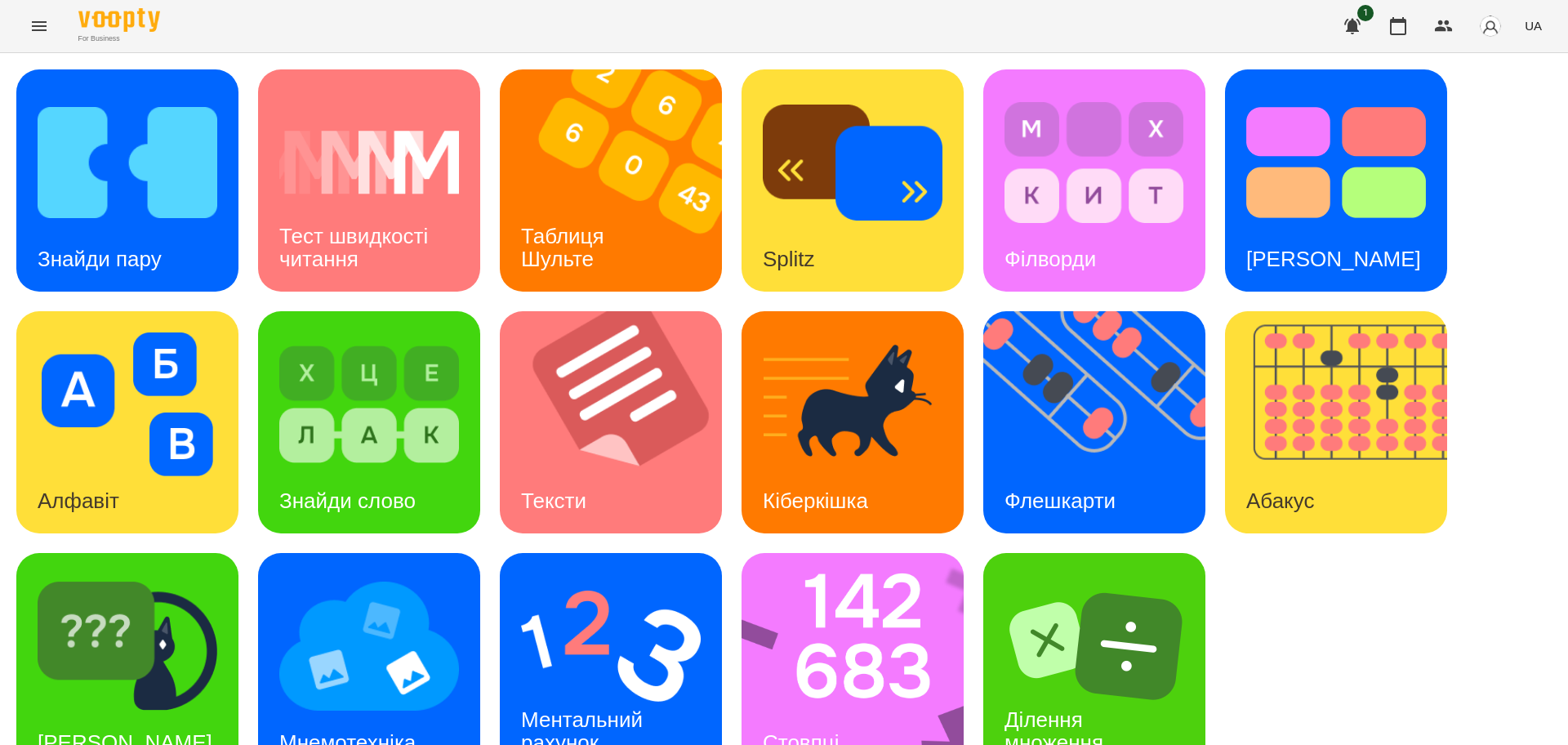
click at [1049, 543] on div "Знайди пару Тест швидкості читання Таблиця Шульте Splitz Філворди Тест Струпа А…" at bounding box center [784, 423] width 1536 height 706
click at [632, 191] on img at bounding box center [622, 180] width 243 height 222
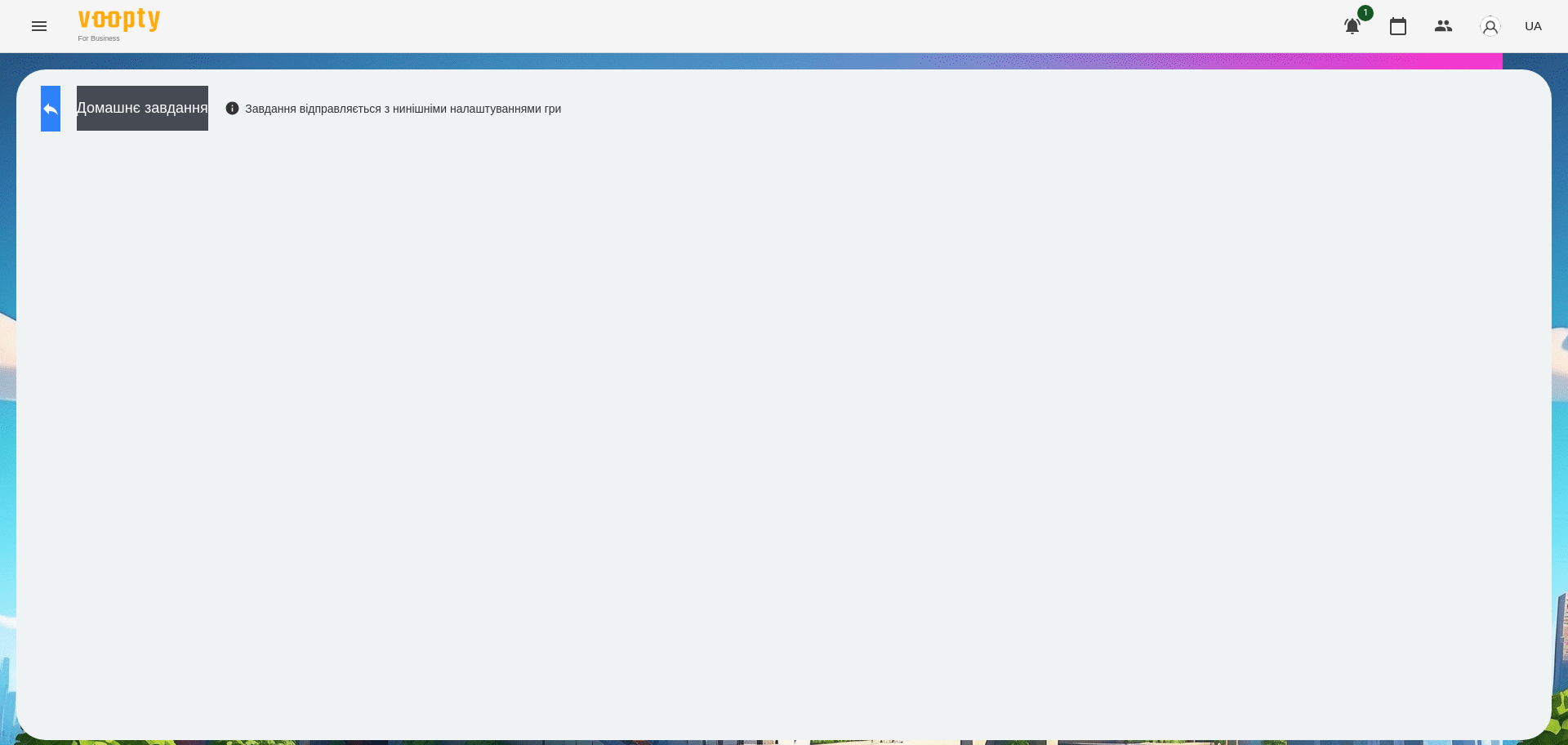
click at [59, 117] on icon at bounding box center [50, 109] width 20 height 20
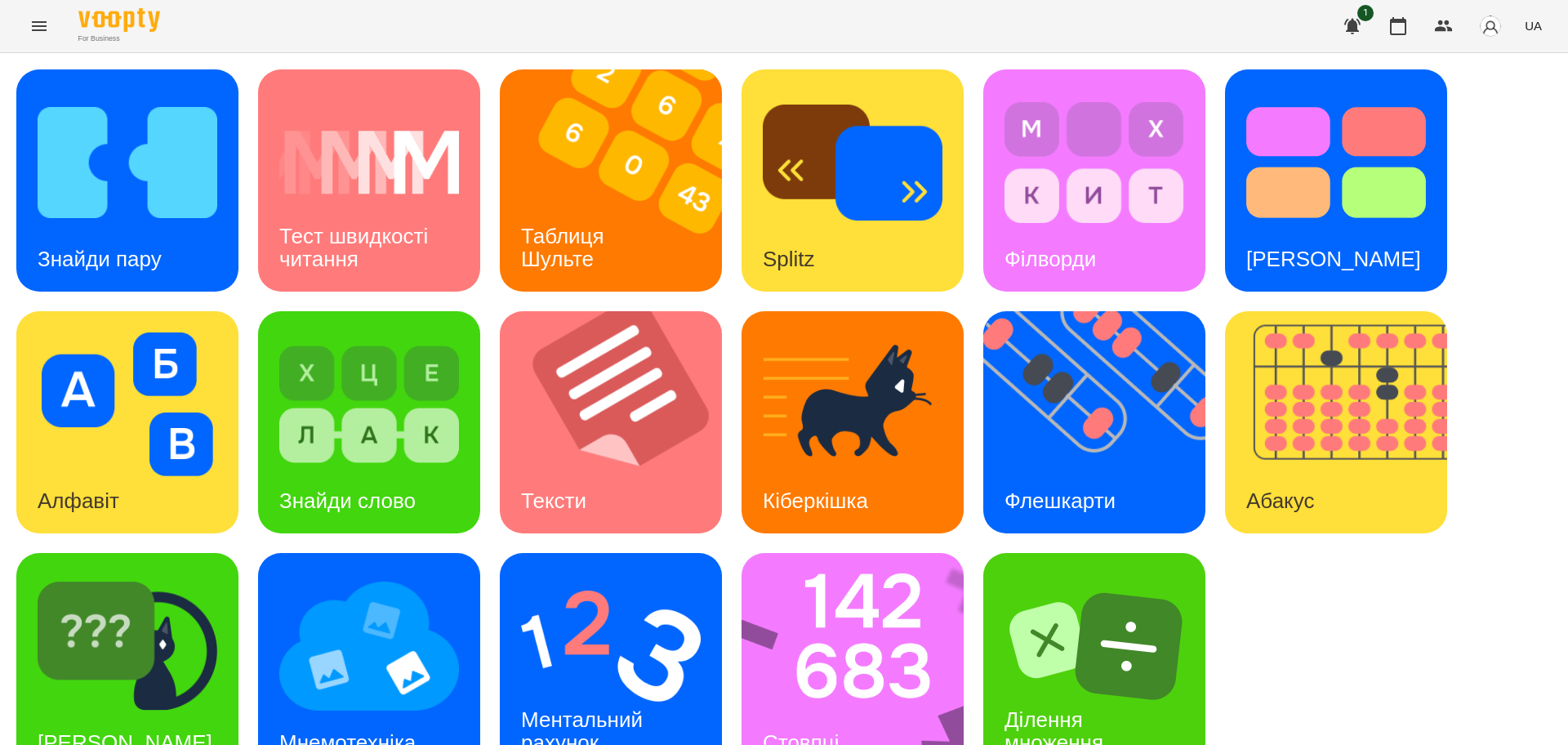
scroll to position [46, 0]
click at [594, 637] on img at bounding box center [610, 647] width 179 height 144
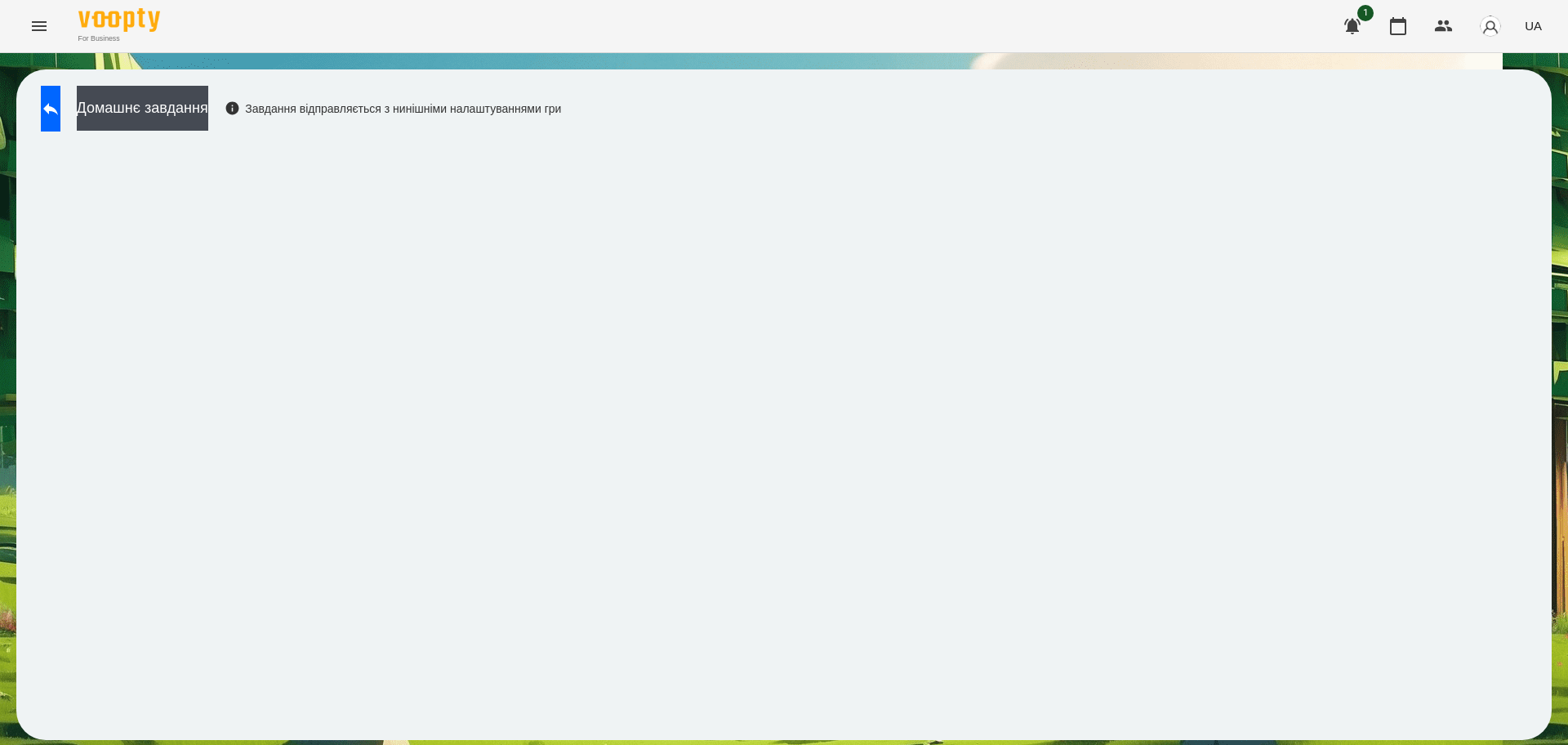
click at [1562, 602] on div "Домашнє завдання Завдання відправляється з нинішніми налаштуваннями гри" at bounding box center [784, 404] width 1568 height 704
click at [60, 107] on icon at bounding box center [50, 109] width 20 height 20
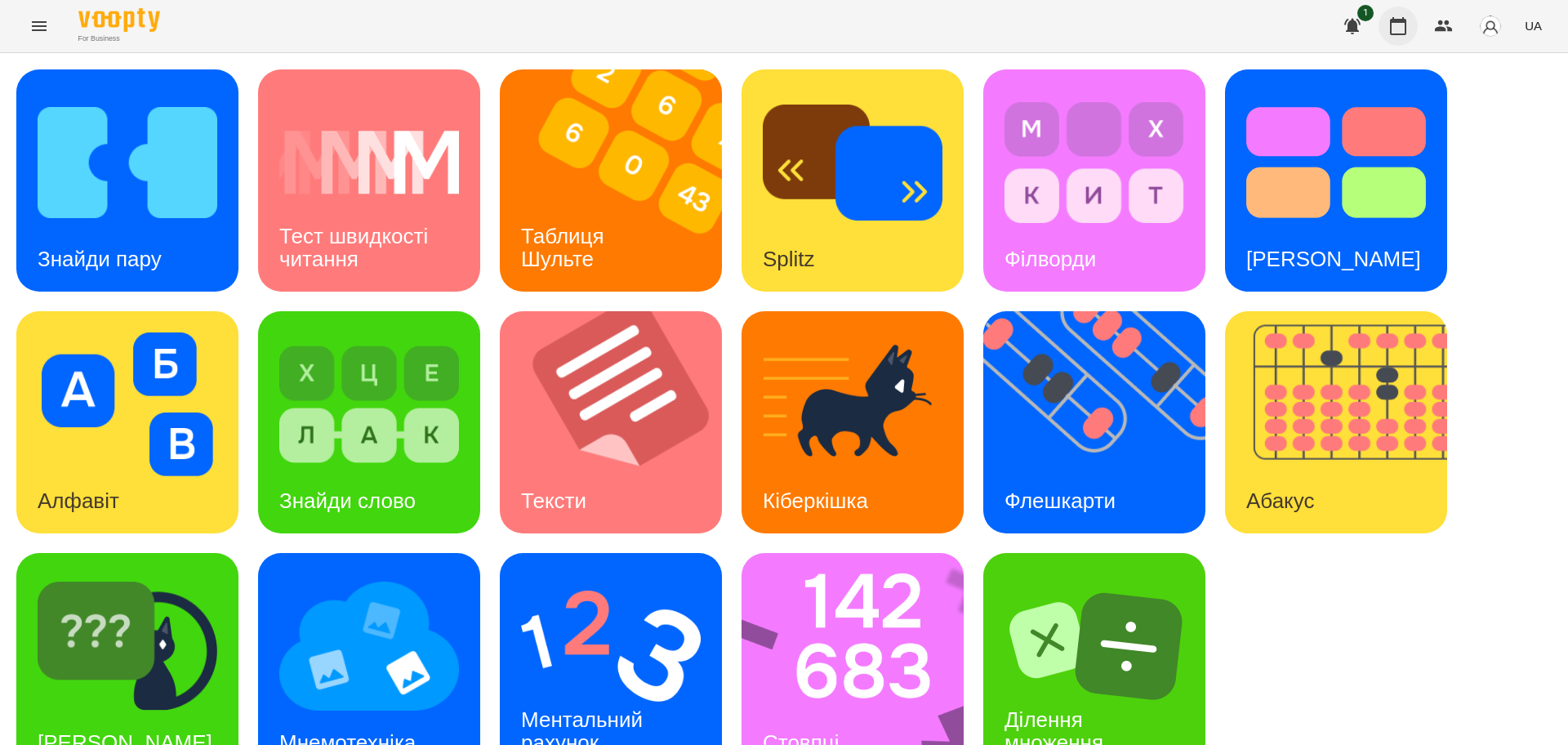
click at [1397, 34] on icon "button" at bounding box center [1399, 26] width 17 height 18
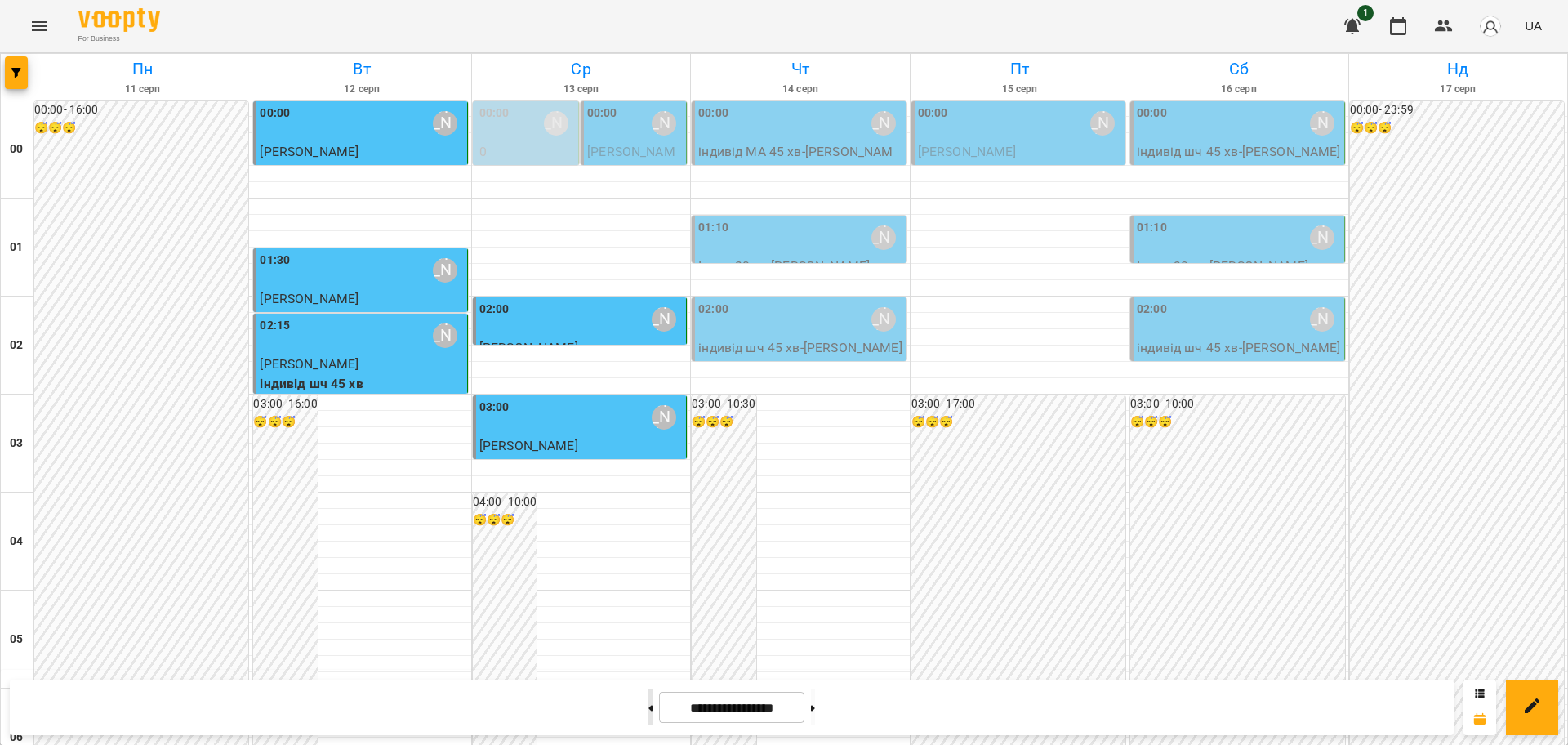
click at [649, 700] on button at bounding box center [651, 707] width 4 height 36
type input "**********"
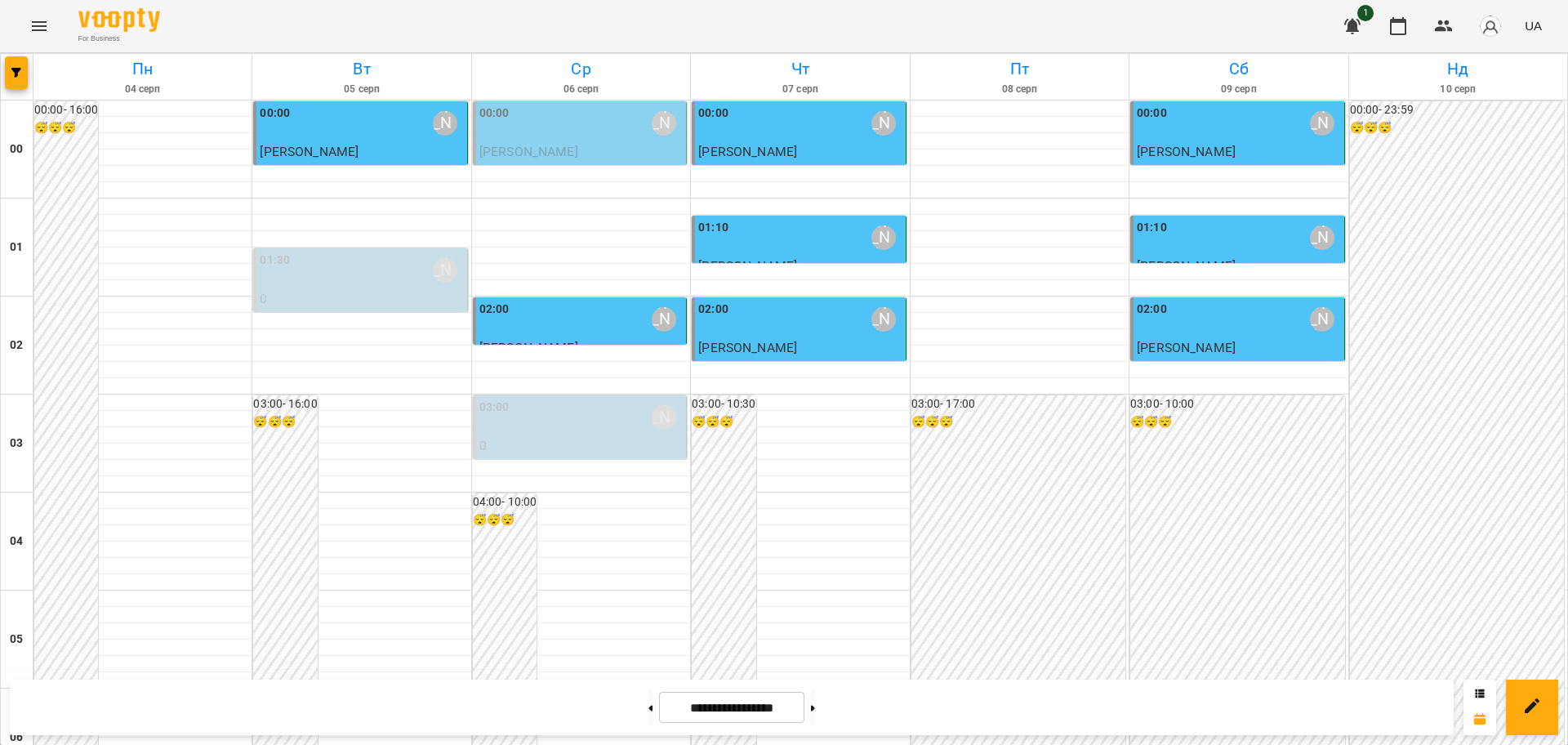
scroll to position [1782, 0]
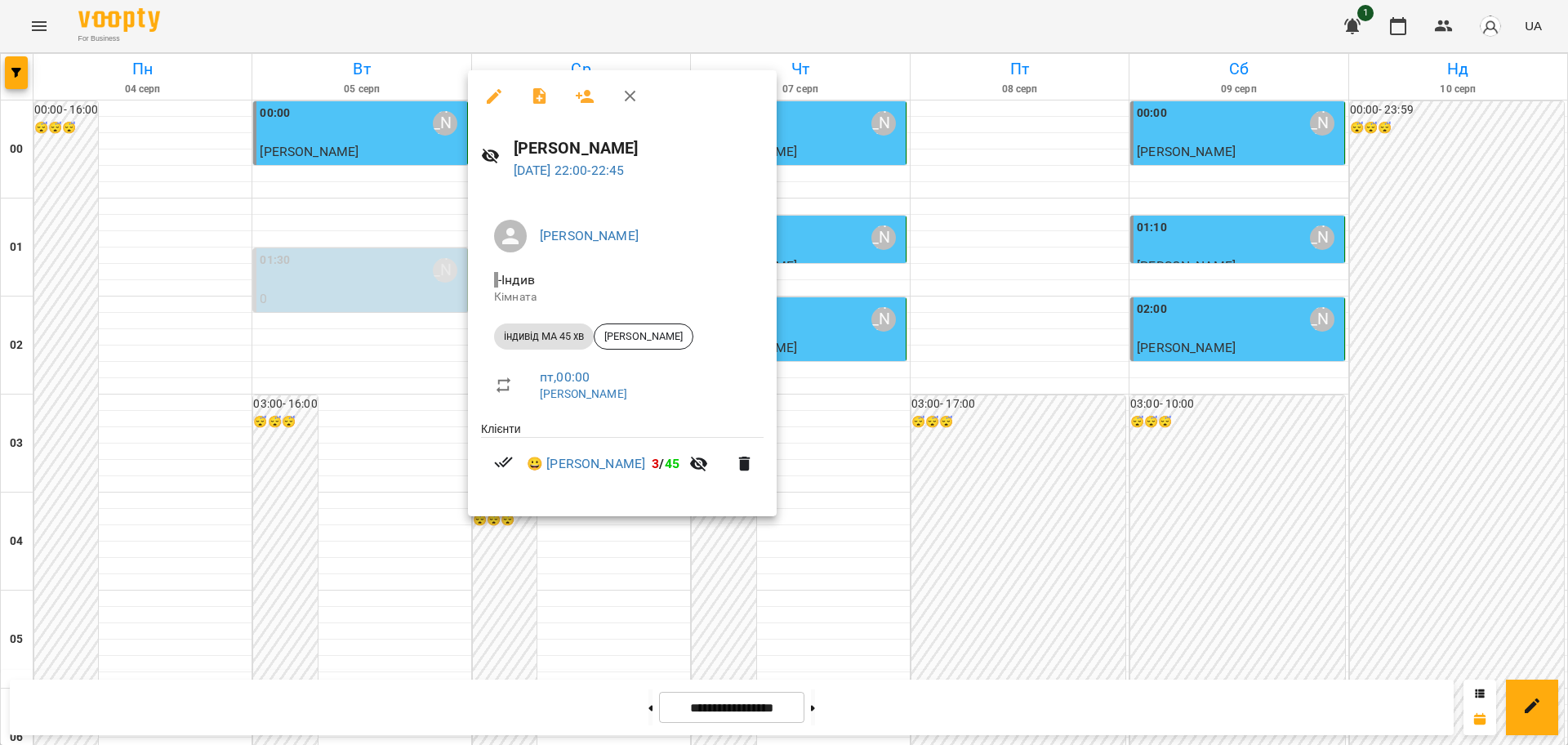
click at [633, 98] on icon "button" at bounding box center [631, 97] width 12 height 12
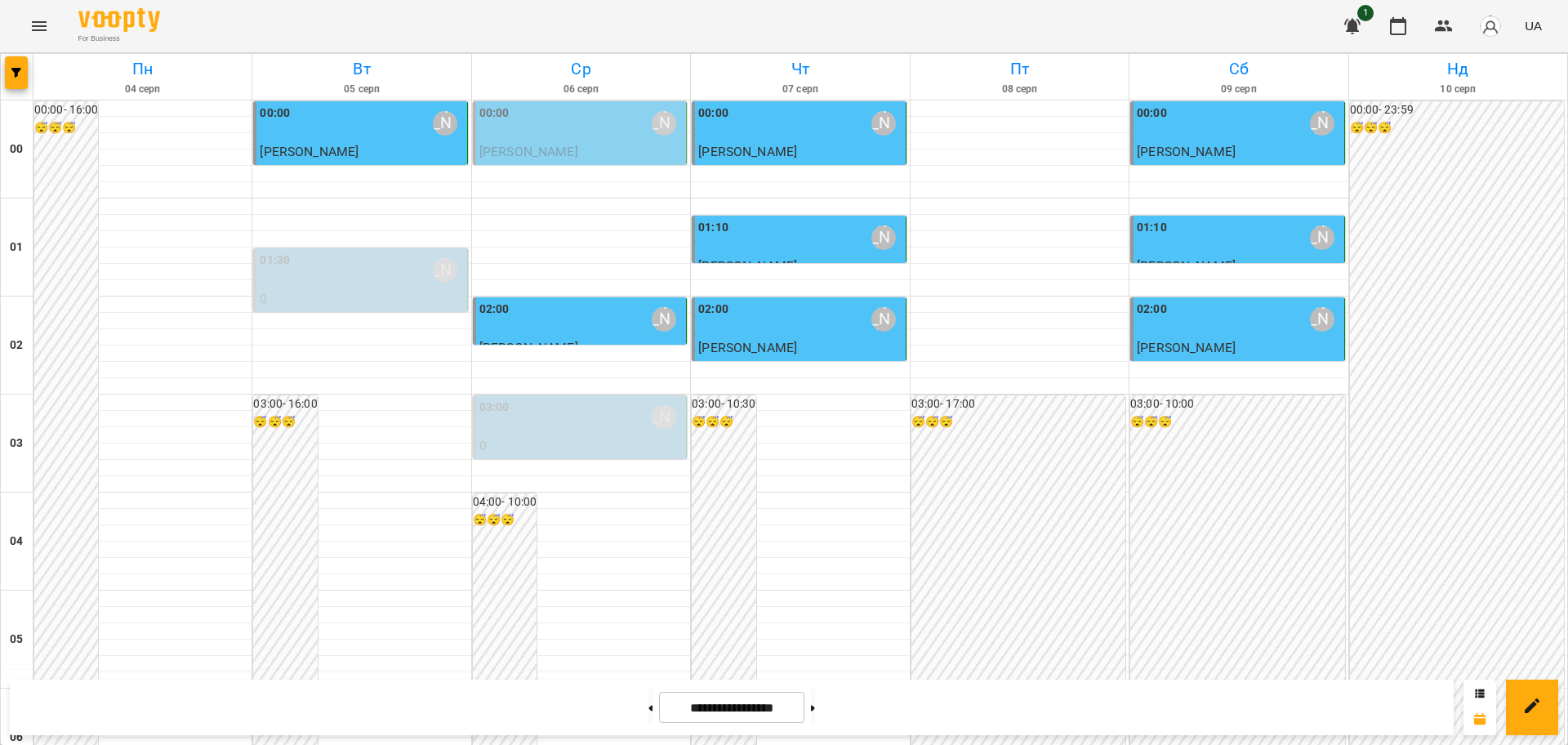
scroll to position [0, 0]
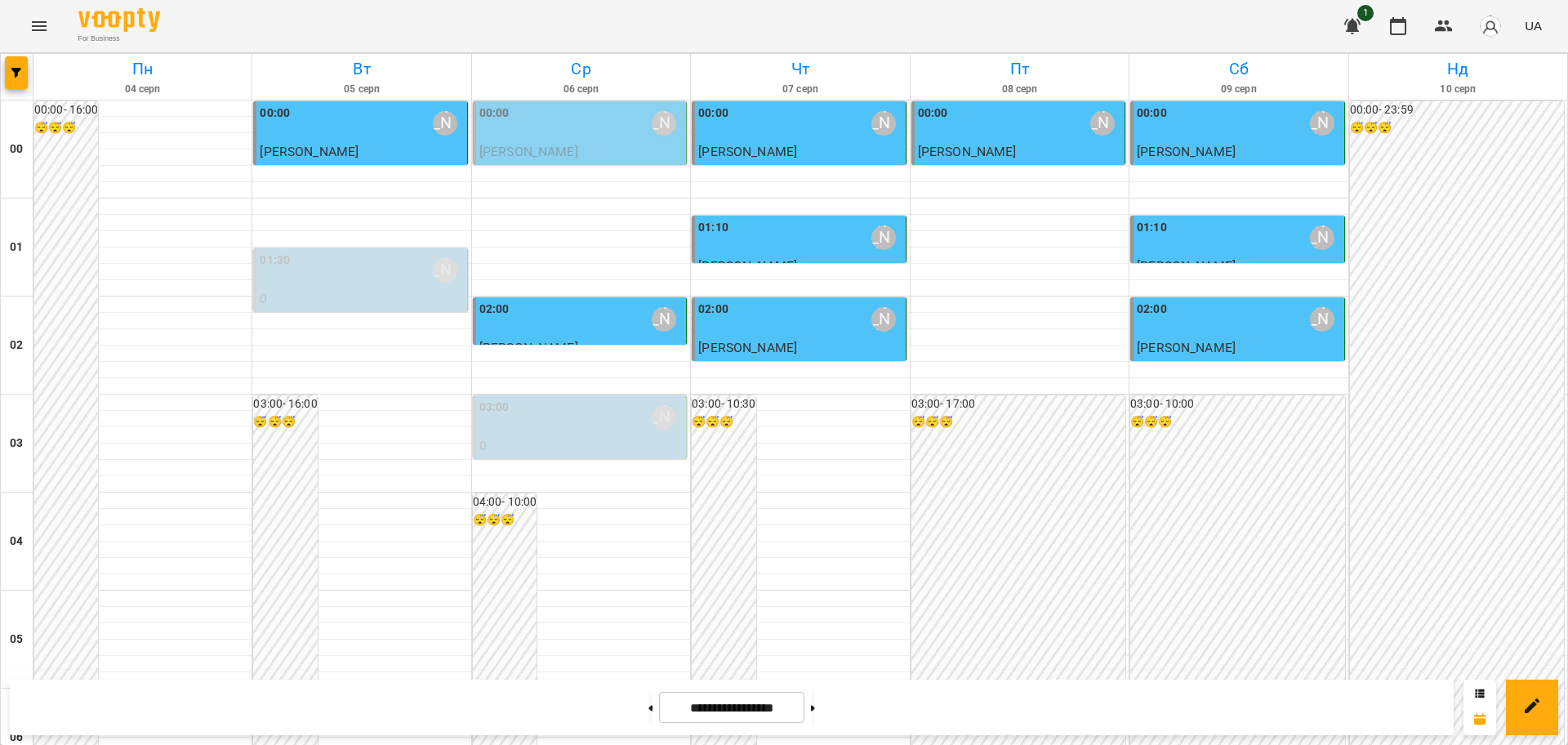
scroll to position [1782, 0]
click at [815, 709] on icon at bounding box center [813, 709] width 4 height 7
type input "**********"
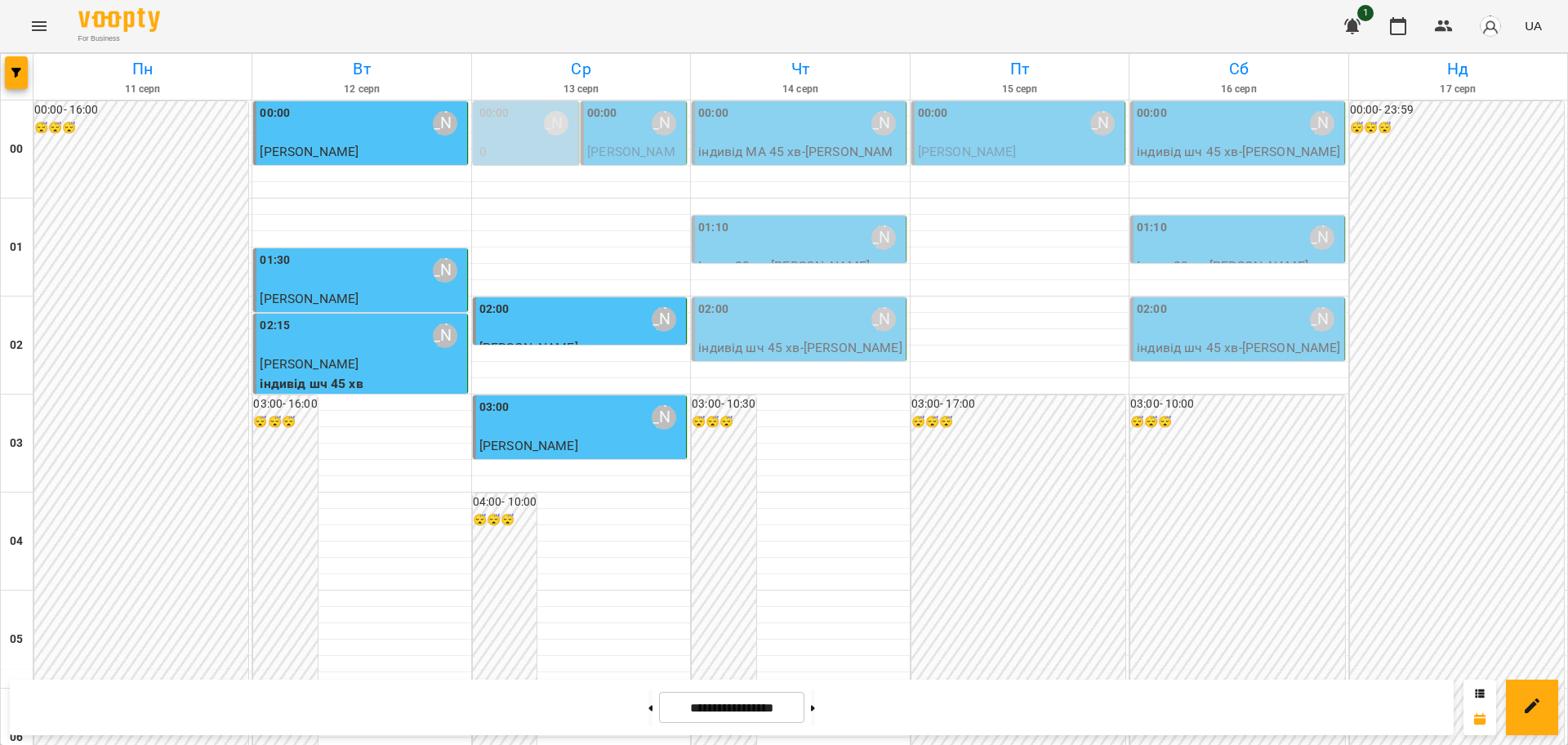
scroll to position [1476, 0]
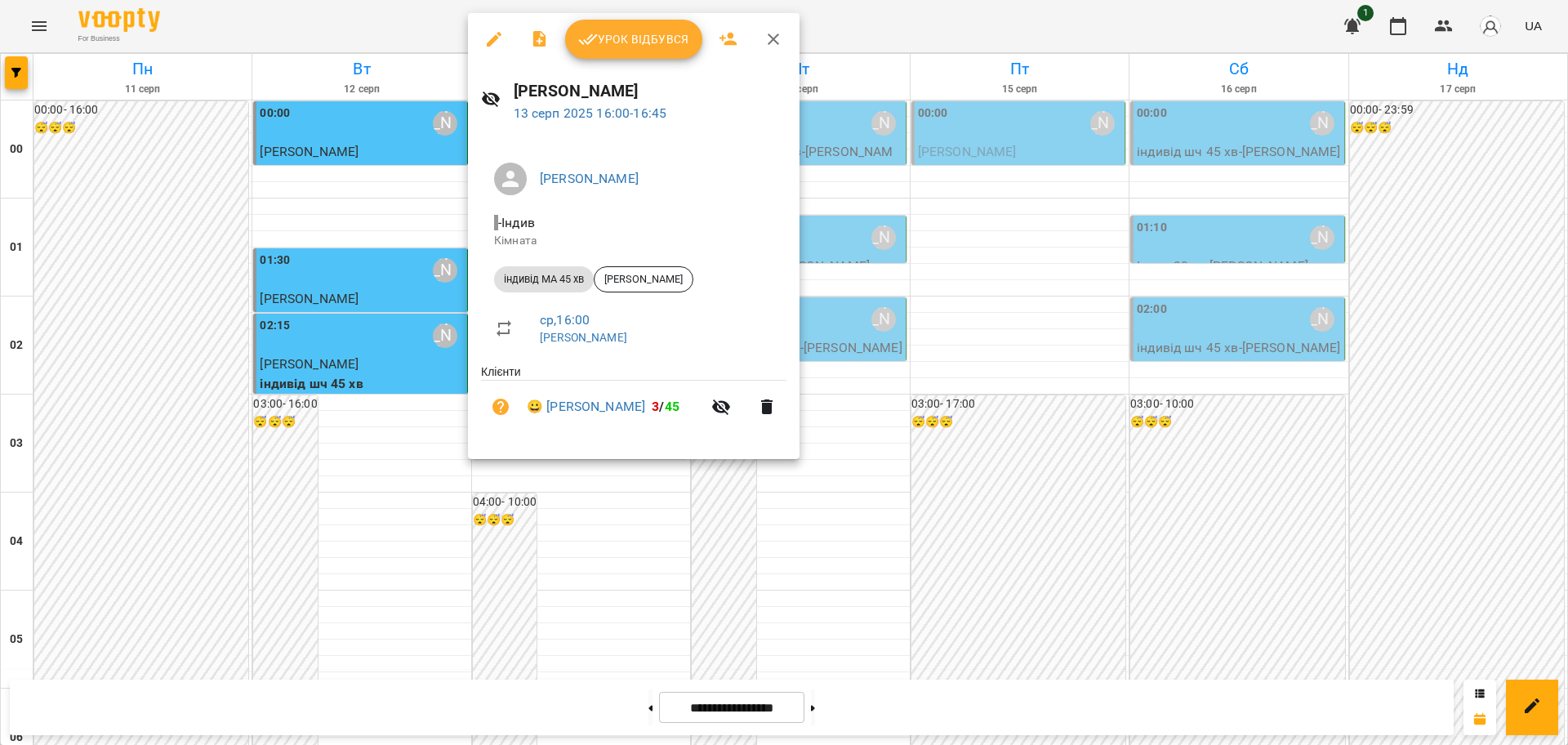
drag, startPoint x: 662, startPoint y: 40, endPoint x: 655, endPoint y: 50, distance: 12.2
click at [662, 40] on span "Урок відбувся" at bounding box center [634, 40] width 111 height 20
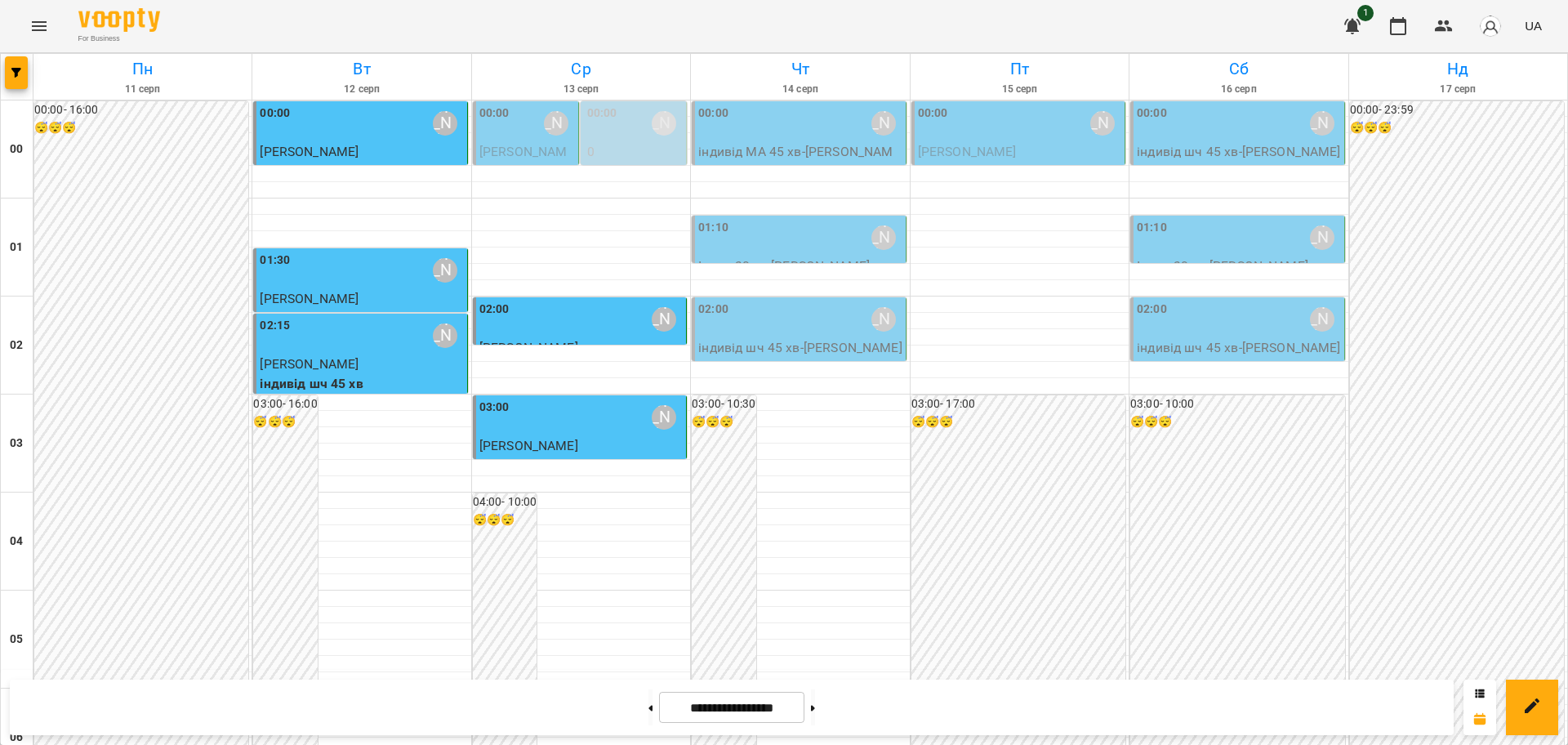
scroll to position [1430, 0]
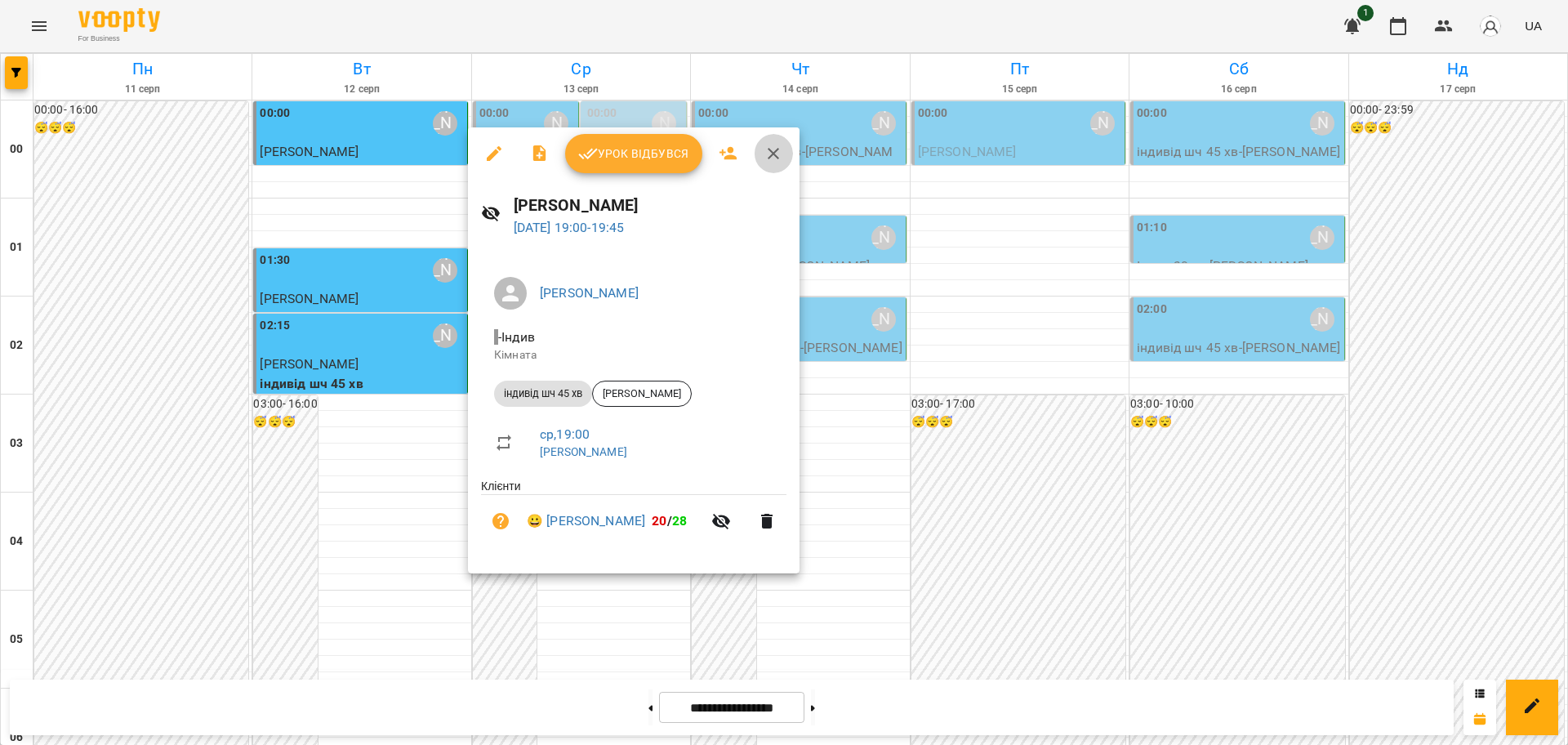
click at [770, 155] on icon "button" at bounding box center [774, 154] width 12 height 12
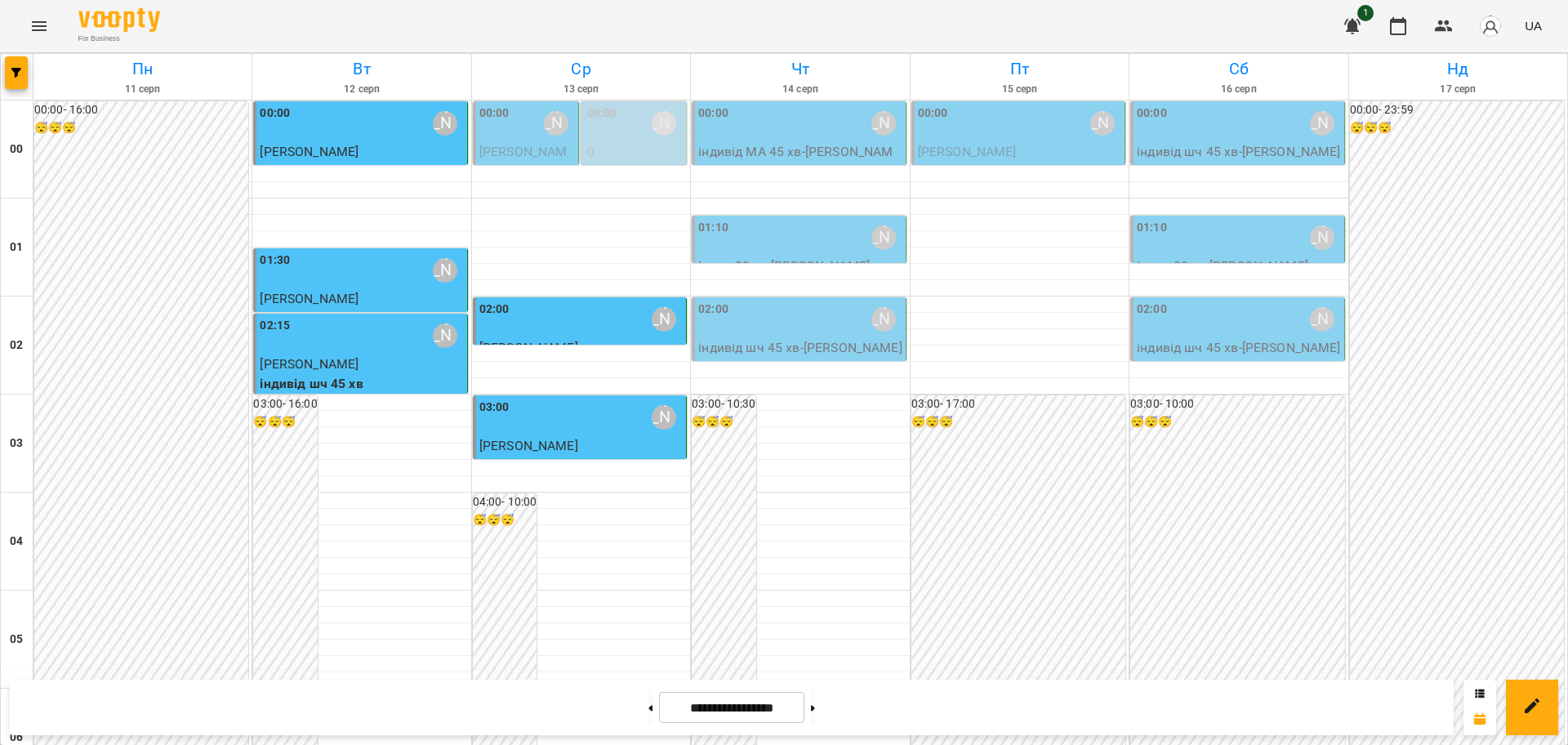
scroll to position [1736, 0]
click at [45, 29] on icon "Menu" at bounding box center [40, 26] width 20 height 20
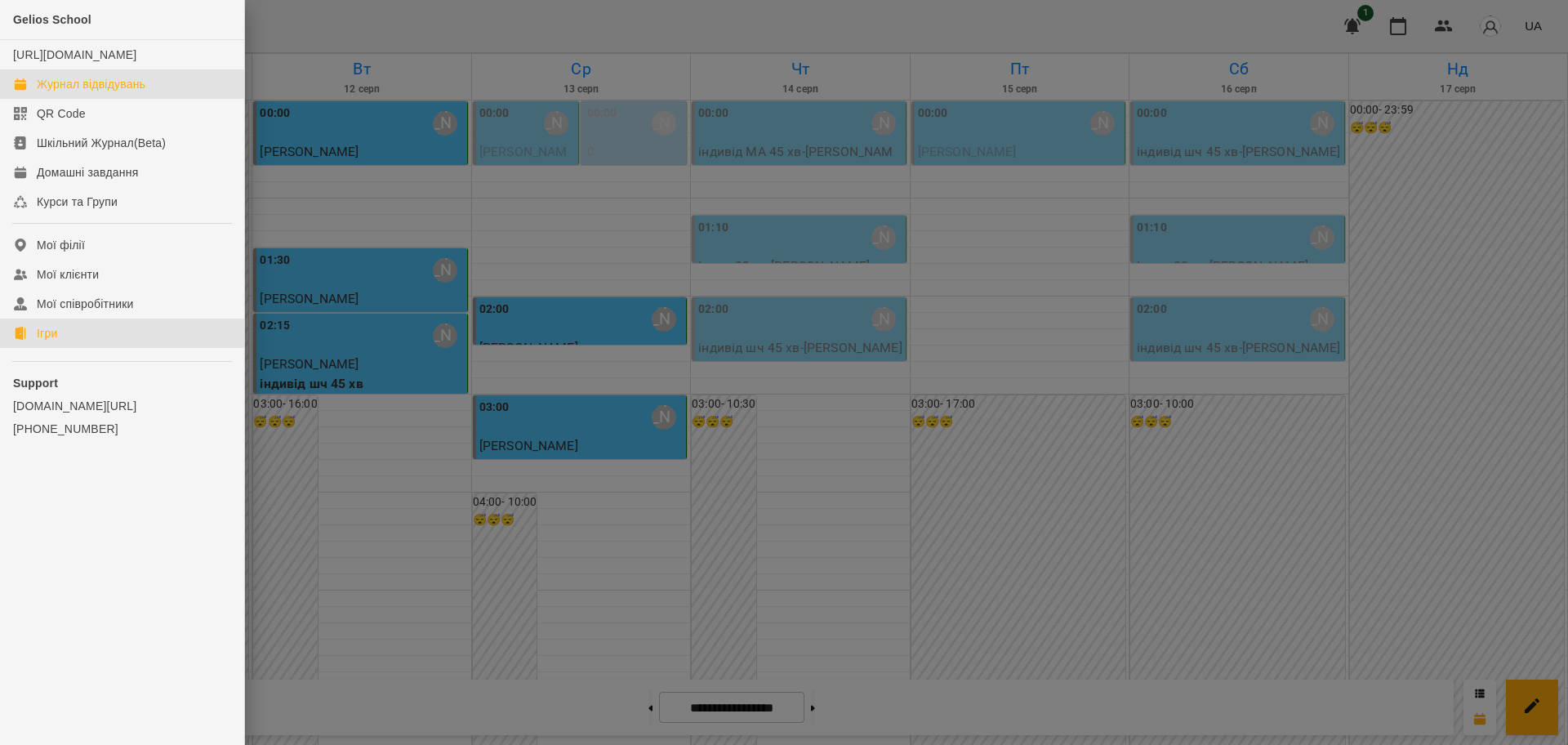
drag, startPoint x: 48, startPoint y: 351, endPoint x: 174, endPoint y: 350, distance: 126.0
click at [48, 341] on div "Ігри" at bounding box center [46, 333] width 21 height 17
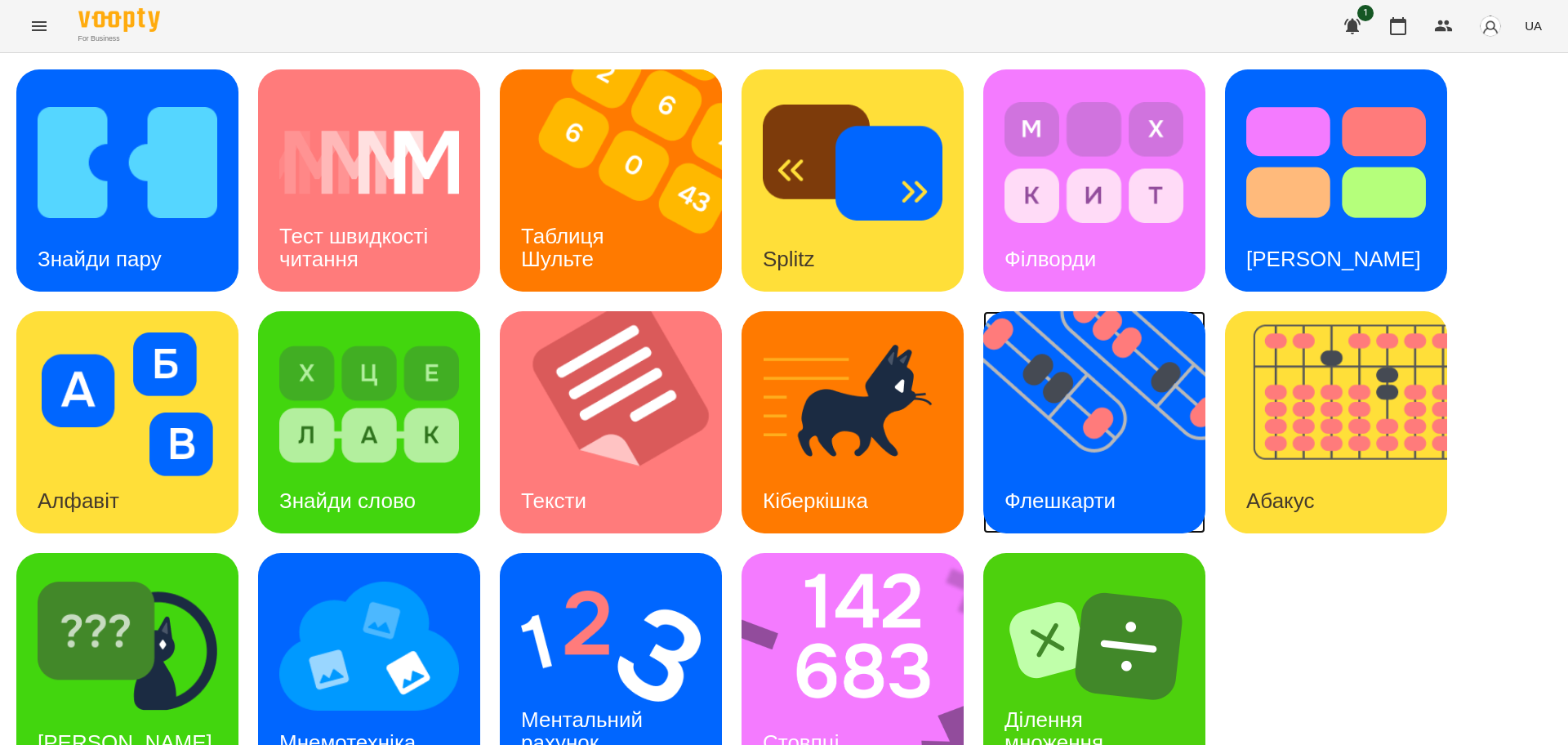
click at [1123, 428] on img at bounding box center [1105, 423] width 243 height 222
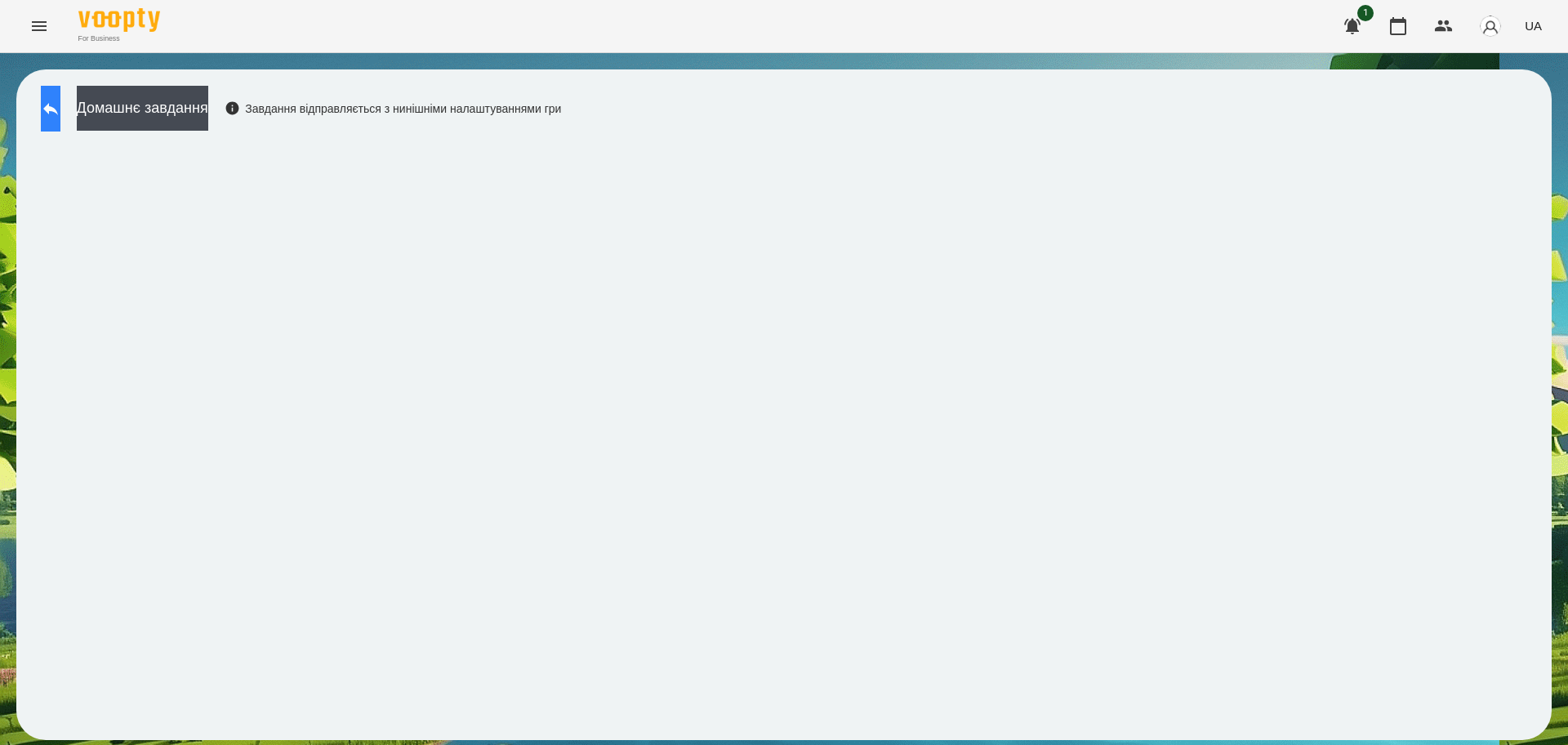
click at [60, 99] on icon at bounding box center [50, 109] width 20 height 20
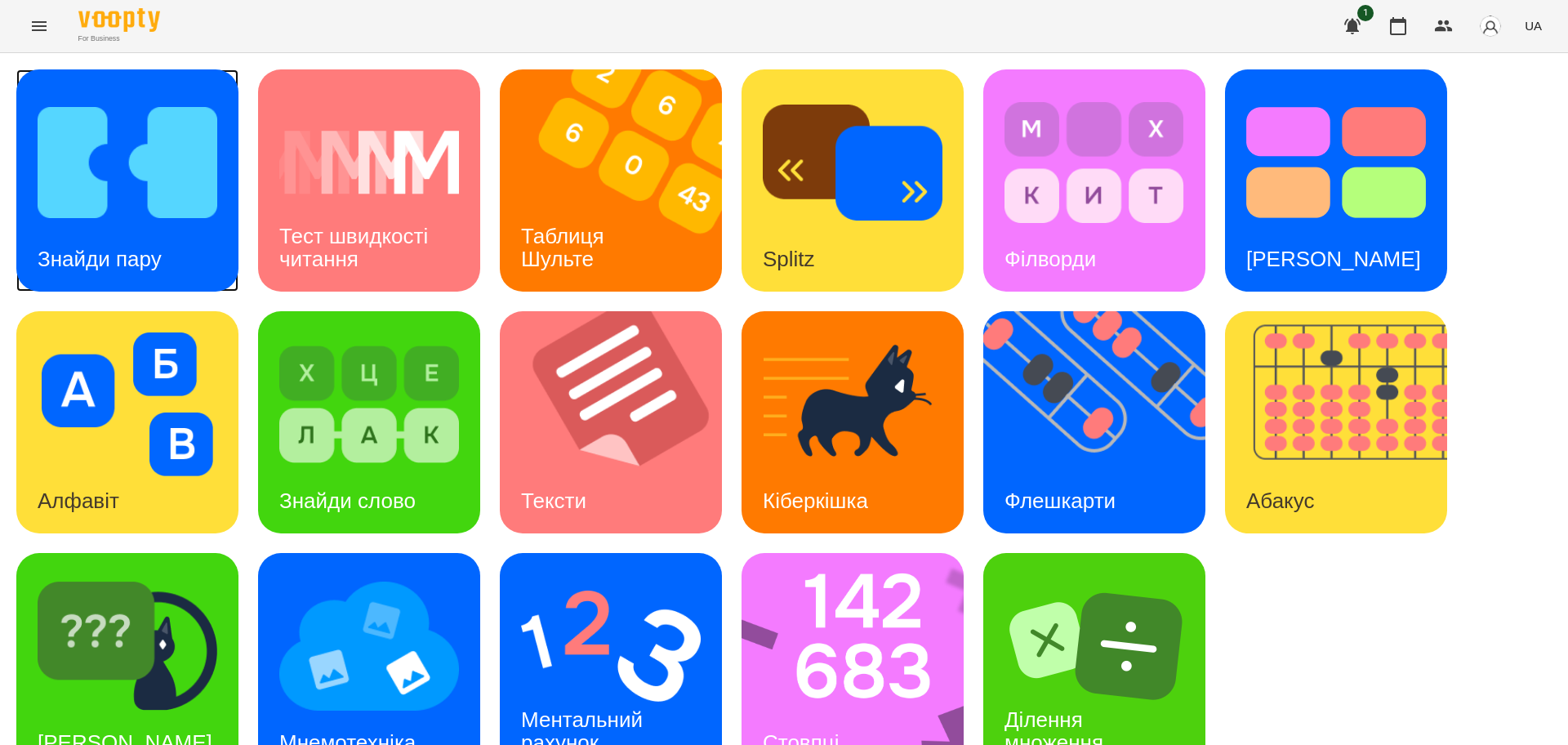
click at [113, 192] on img at bounding box center [126, 163] width 179 height 144
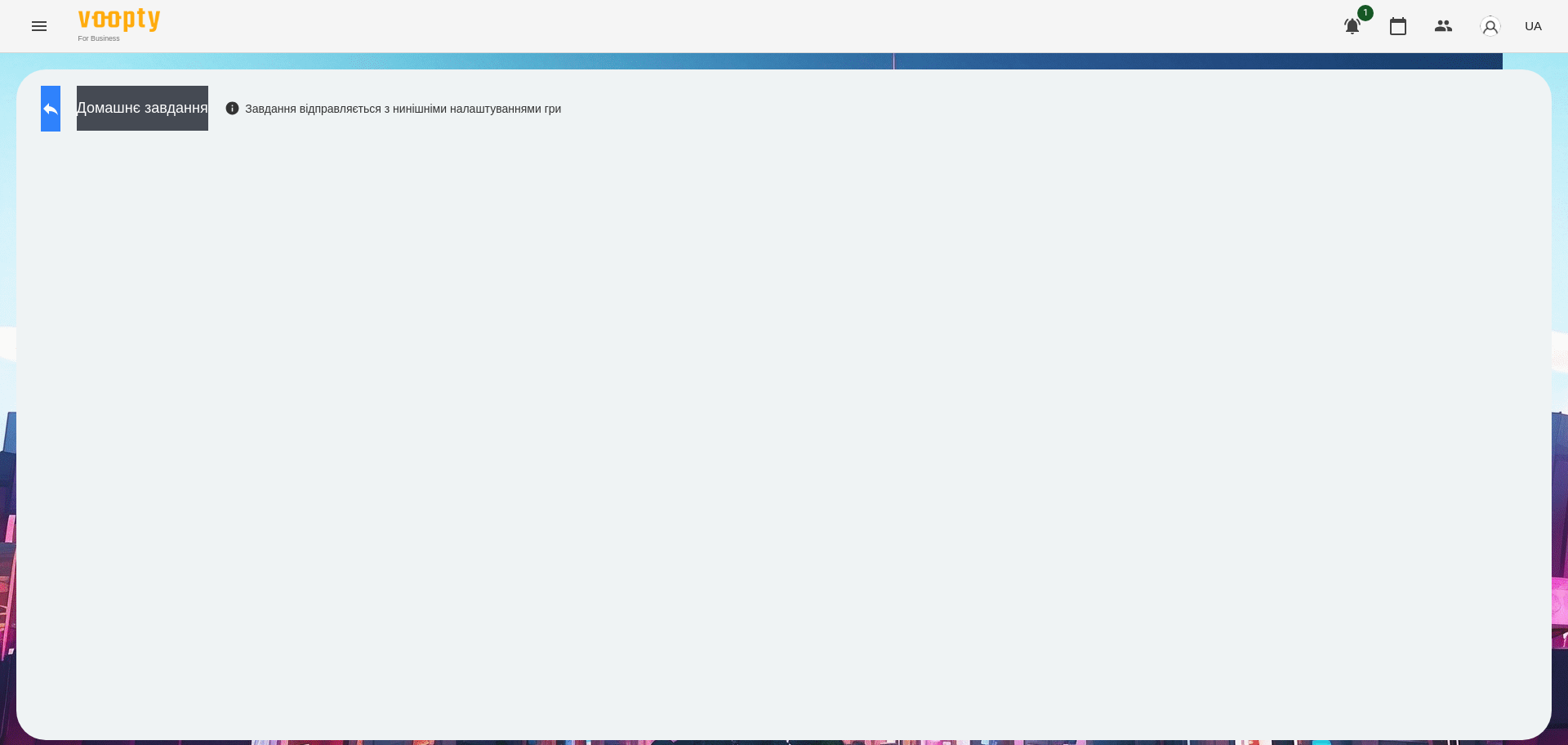
click at [47, 116] on button at bounding box center [50, 108] width 20 height 45
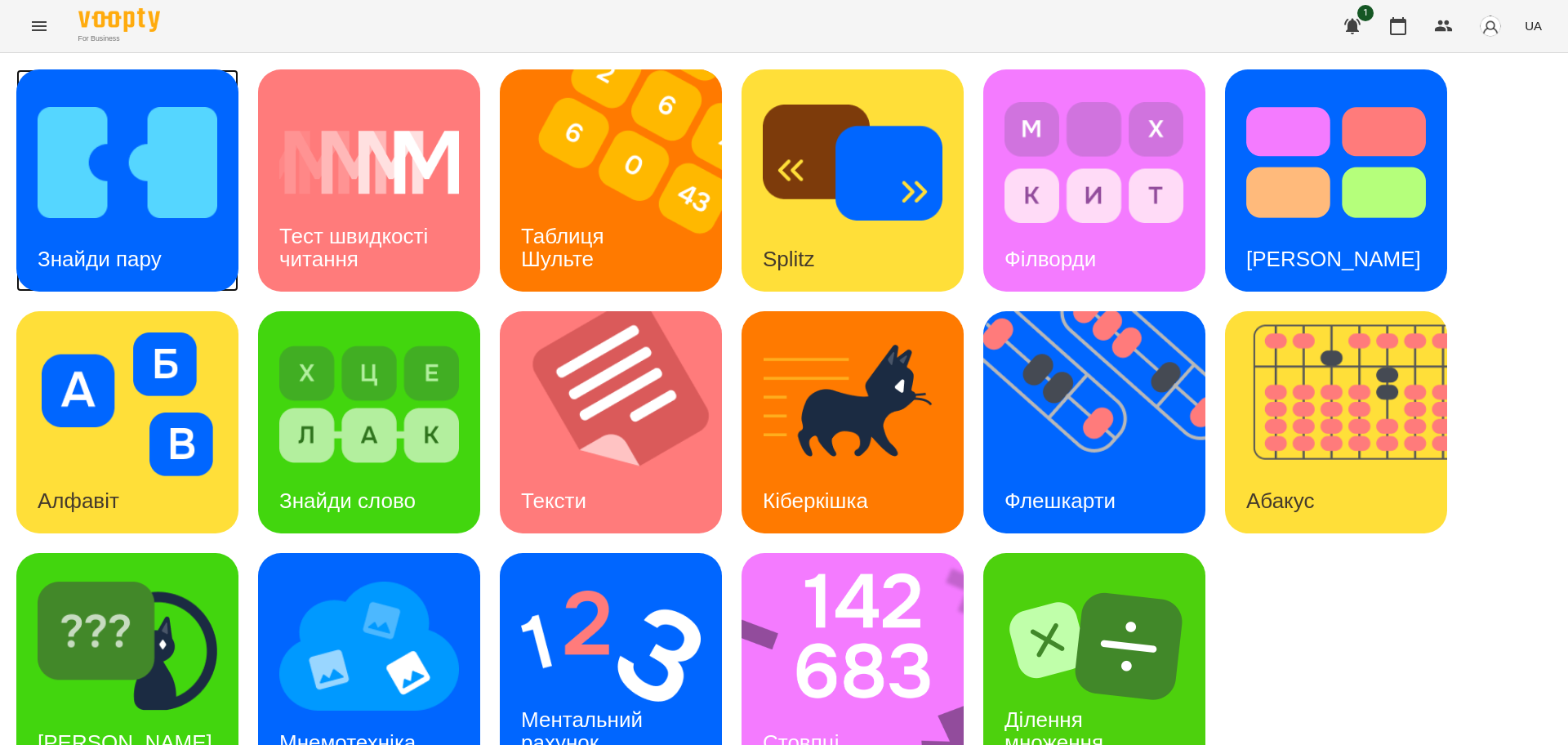
click at [142, 180] on img at bounding box center [126, 163] width 179 height 144
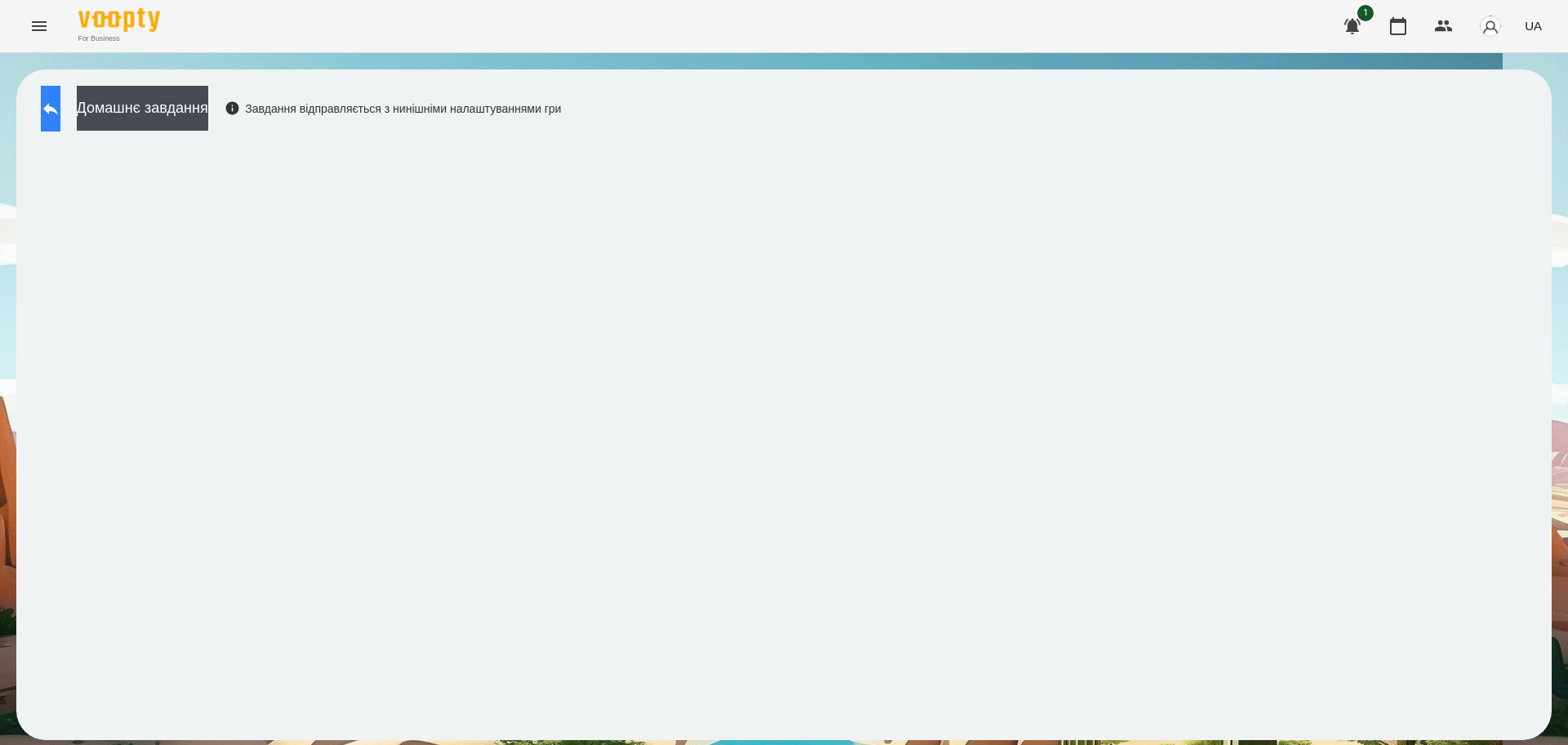
click at [58, 107] on icon at bounding box center [50, 109] width 15 height 12
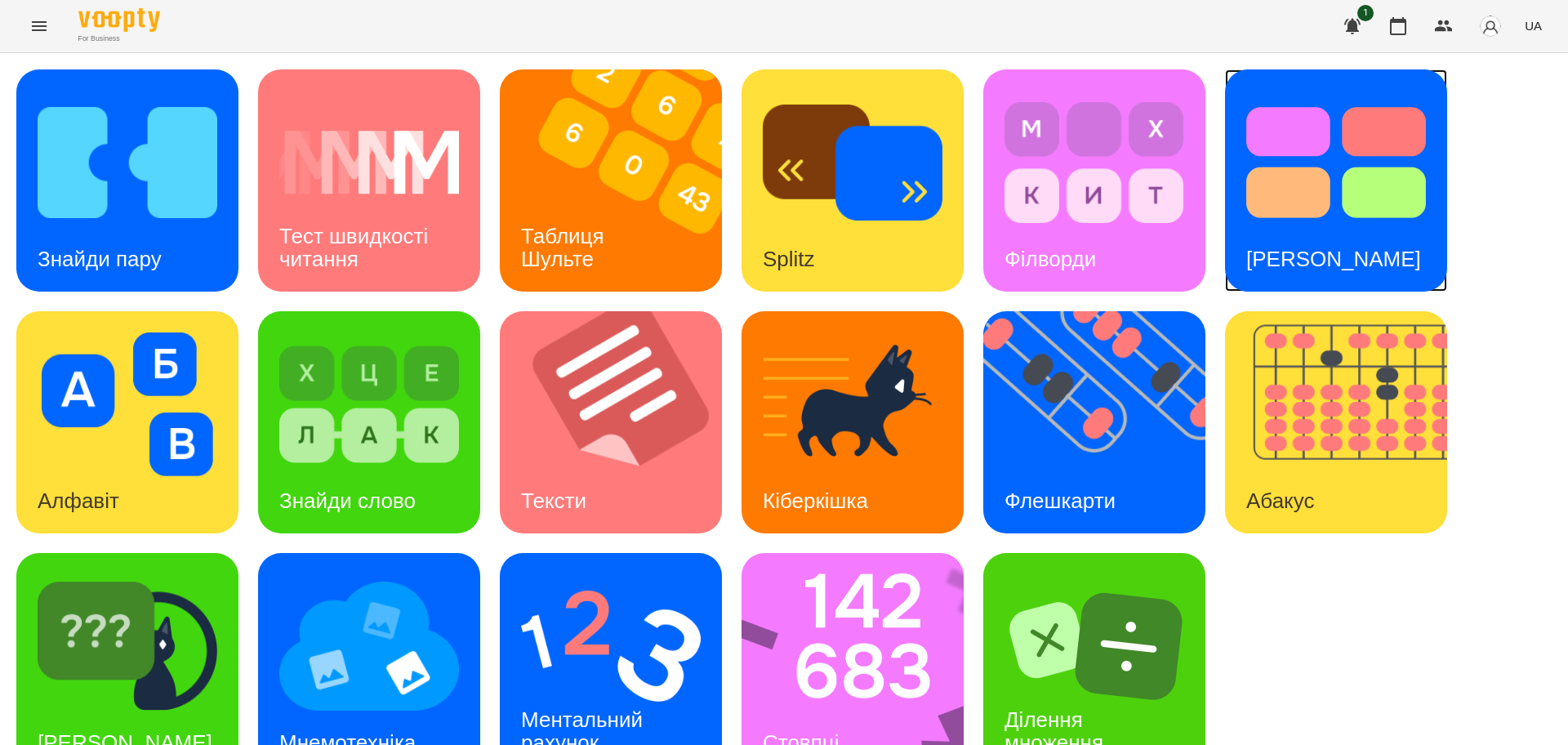
click at [1294, 257] on h3 "Тест Струпа" at bounding box center [1333, 259] width 174 height 25
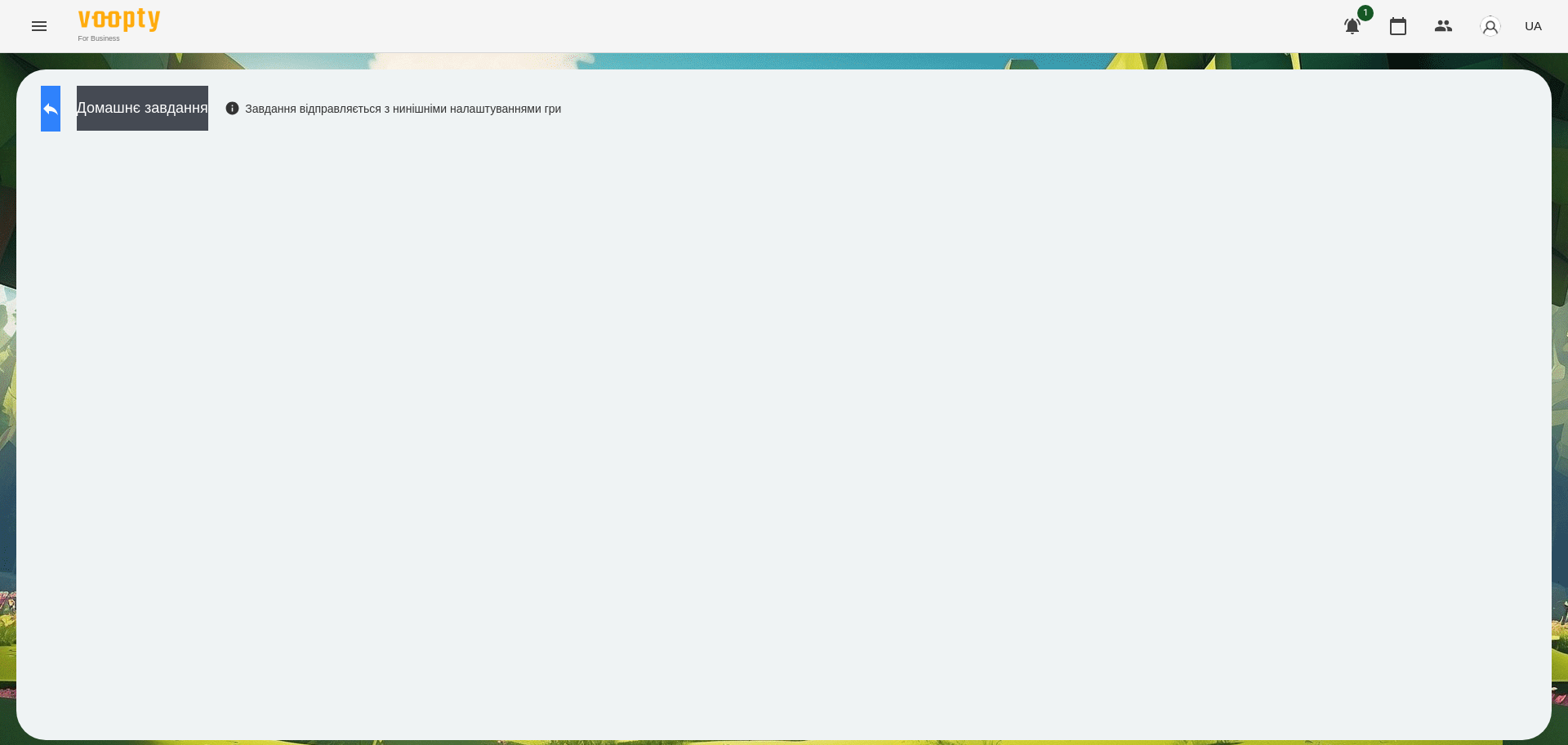
click at [58, 107] on icon at bounding box center [50, 109] width 15 height 12
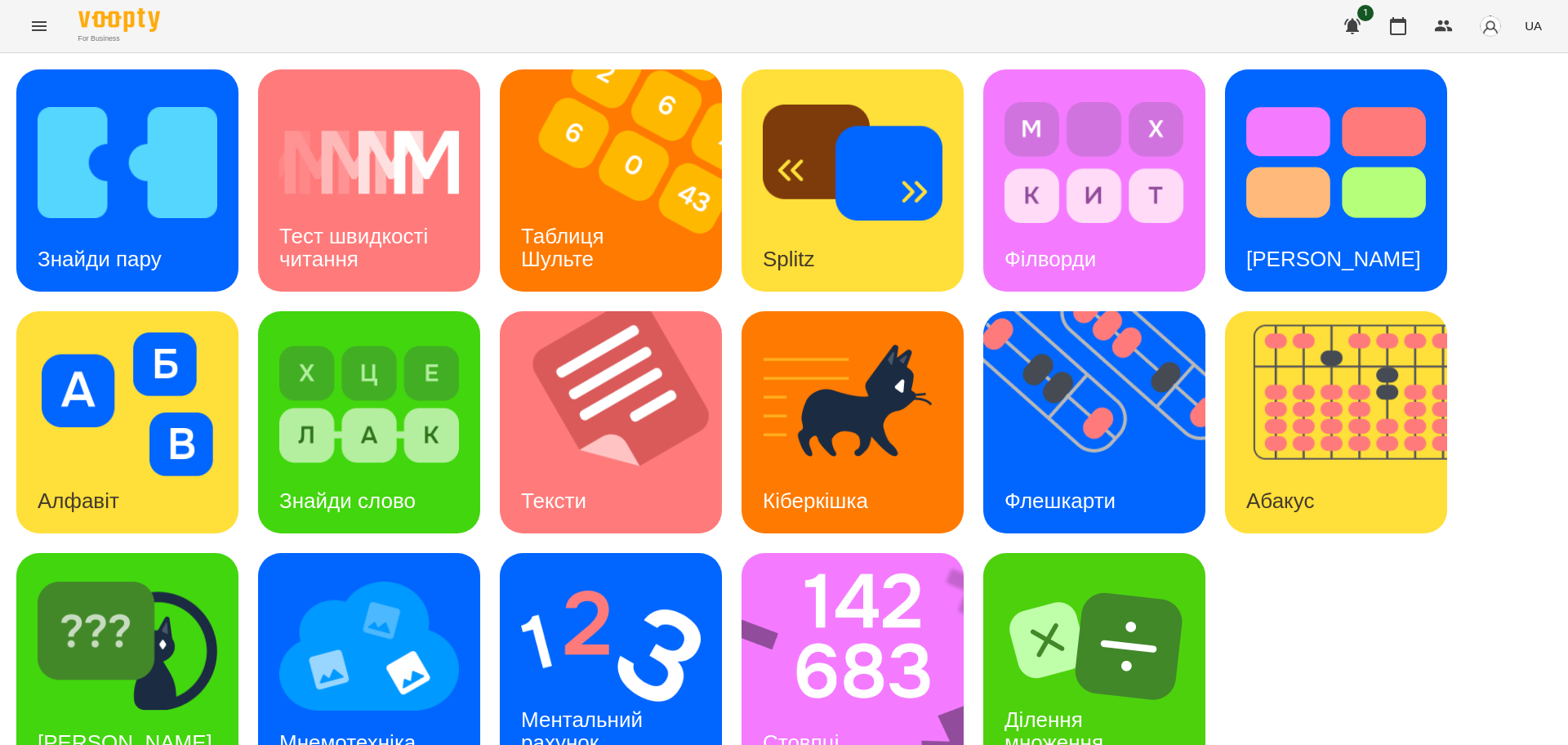
scroll to position [46, 0]
click at [608, 688] on div "Ментальний рахунок" at bounding box center [585, 732] width 170 height 88
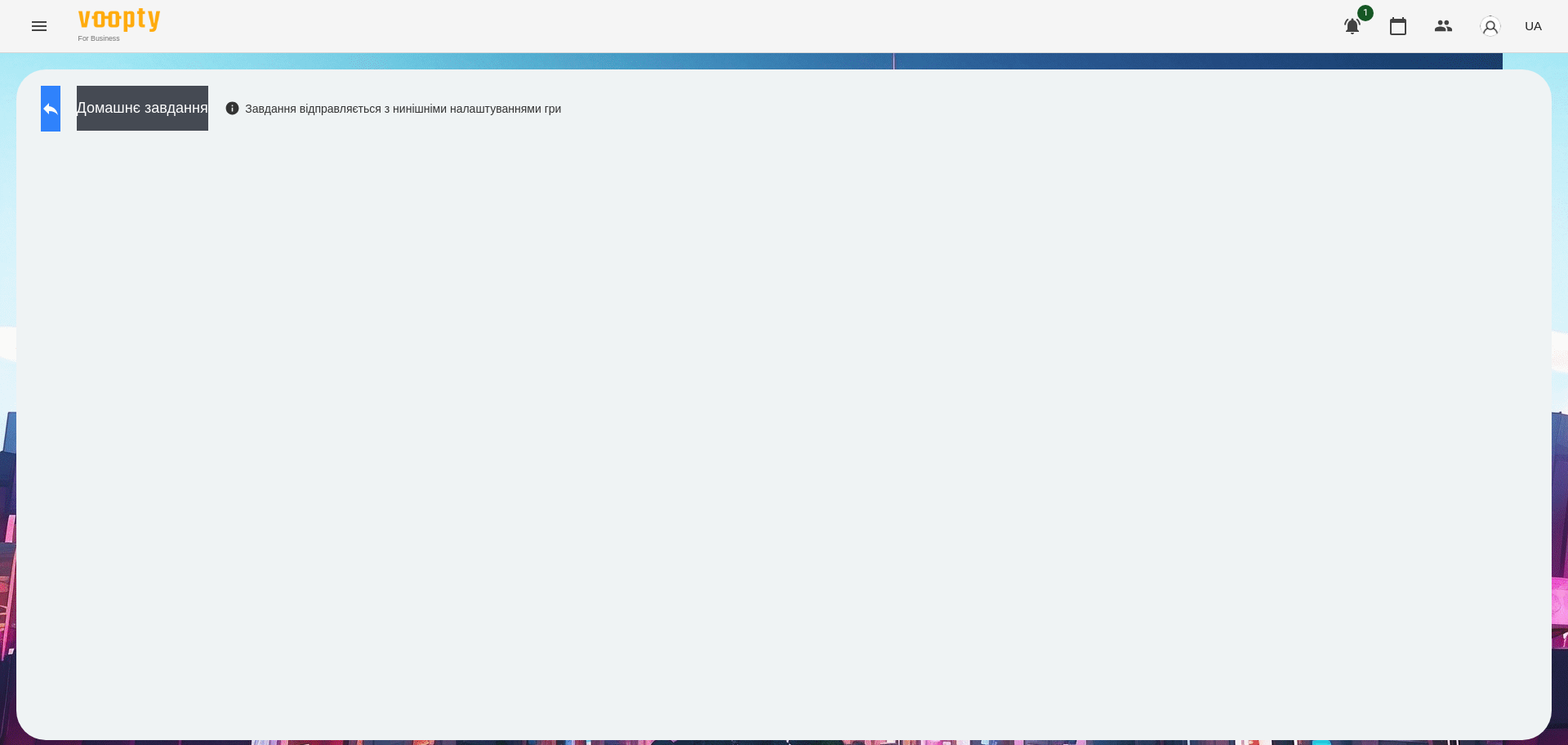
click at [60, 101] on icon at bounding box center [50, 109] width 20 height 20
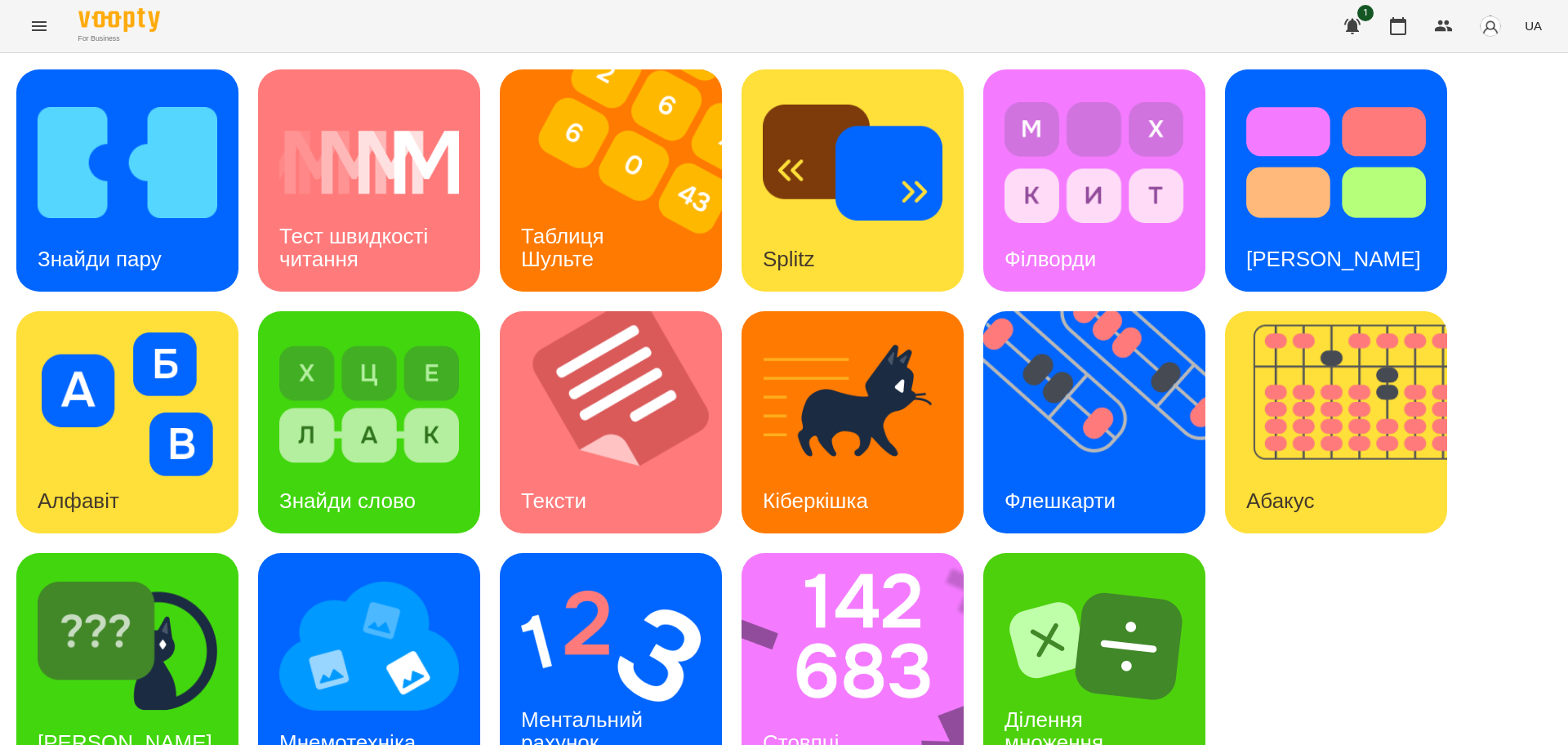
scroll to position [46, 0]
click at [639, 601] on img at bounding box center [610, 647] width 179 height 144
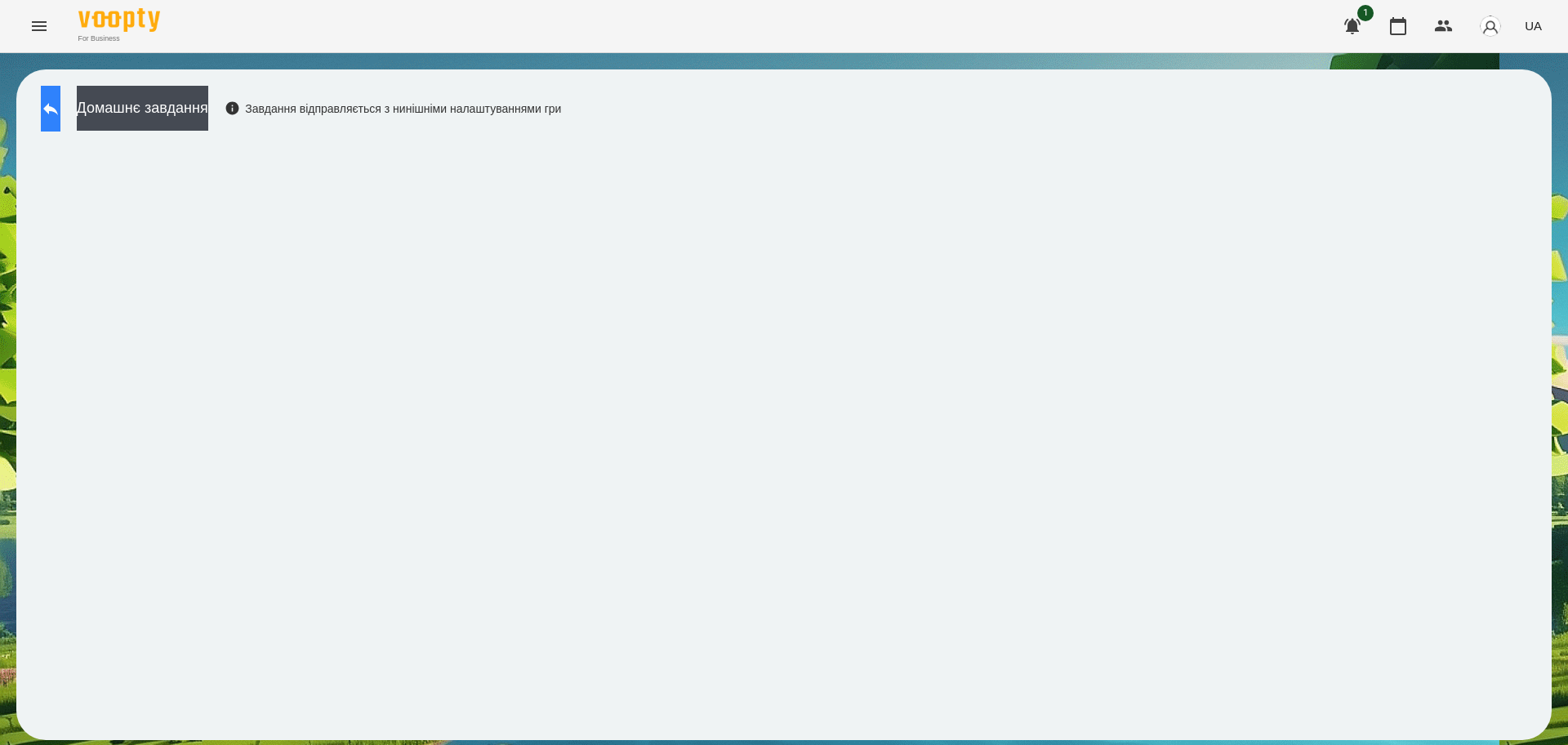
click at [60, 102] on icon at bounding box center [50, 109] width 20 height 20
